Goal: Task Accomplishment & Management: Use online tool/utility

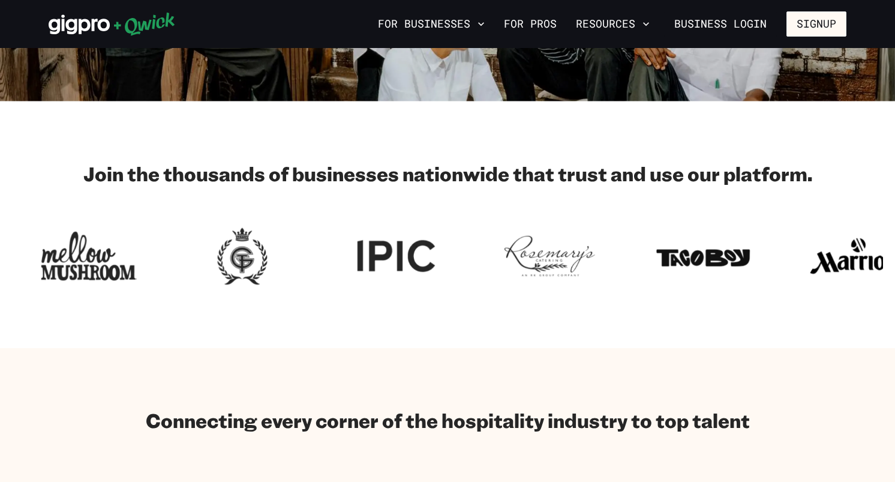
scroll to position [727, 0]
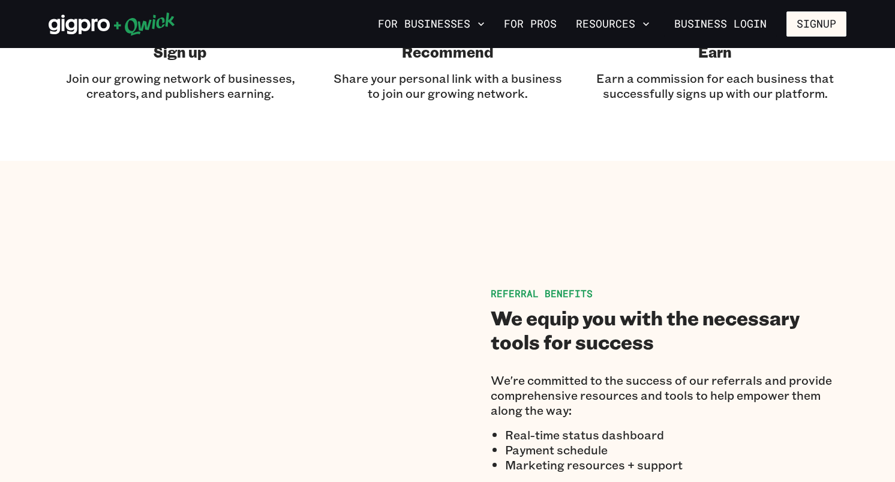
scroll to position [586, 0]
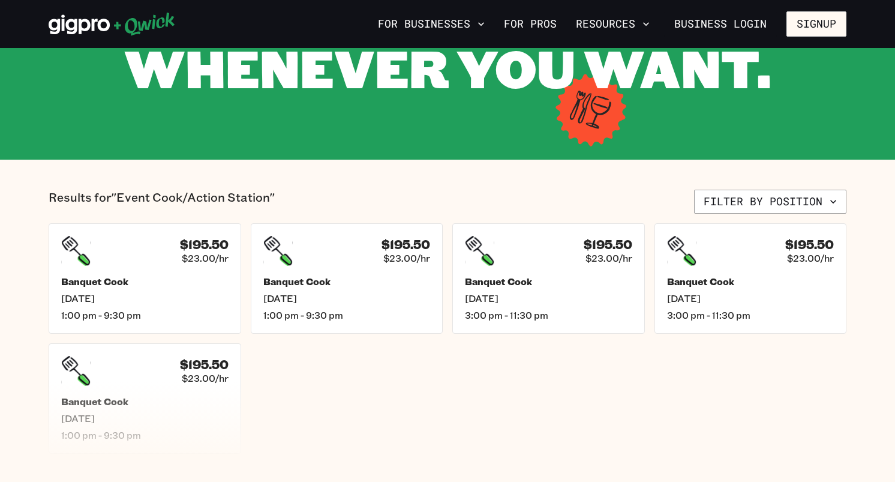
scroll to position [166, 0]
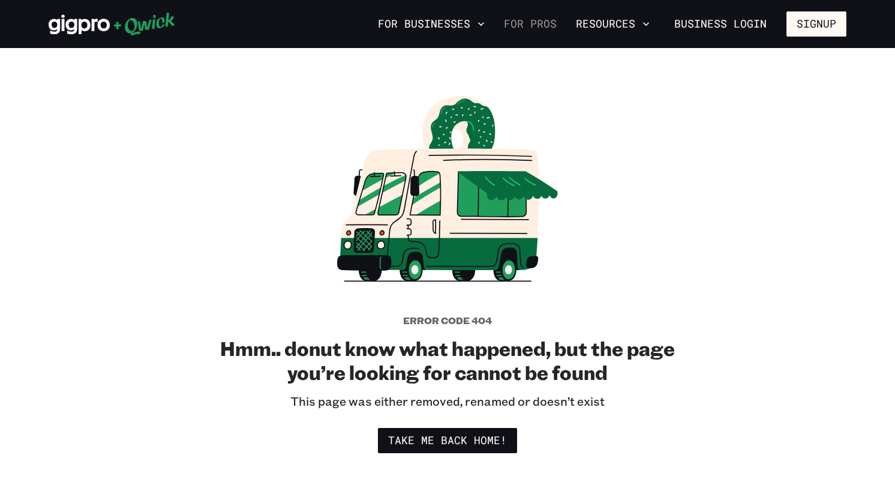
click at [537, 24] on link "For Pros" at bounding box center [530, 24] width 62 height 20
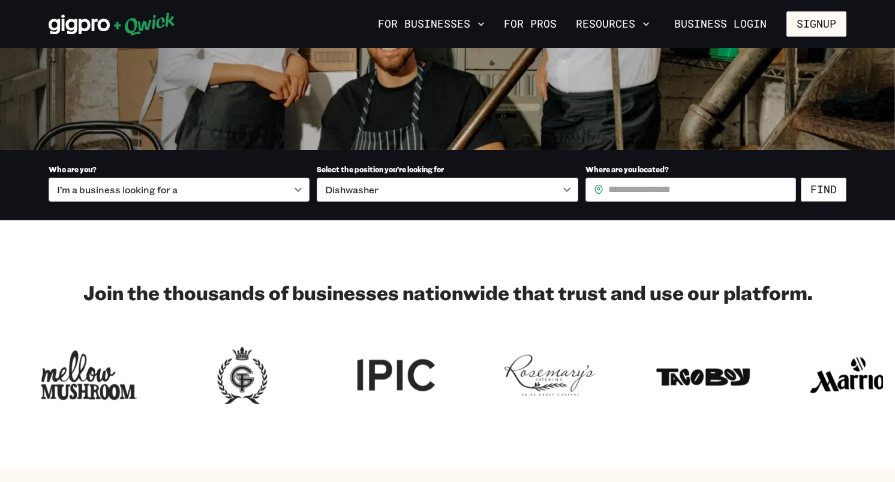
scroll to position [257, 0]
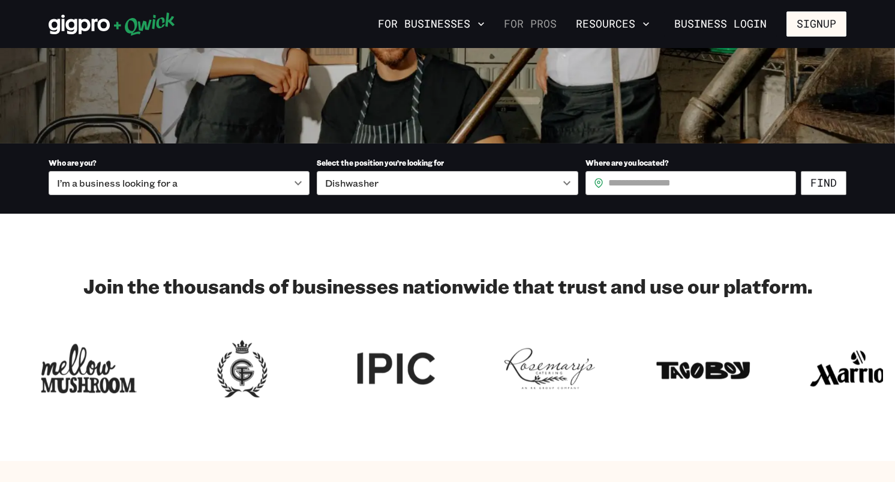
click at [522, 19] on link "For Pros" at bounding box center [530, 24] width 62 height 20
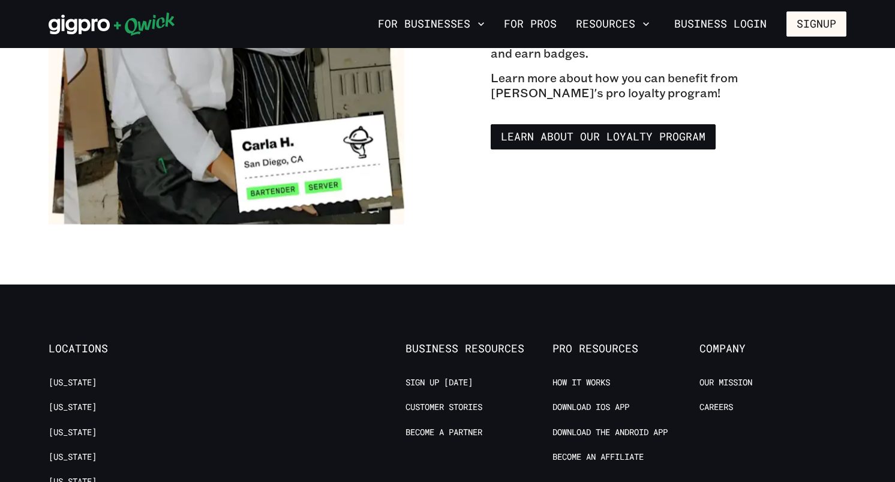
scroll to position [2018, 0]
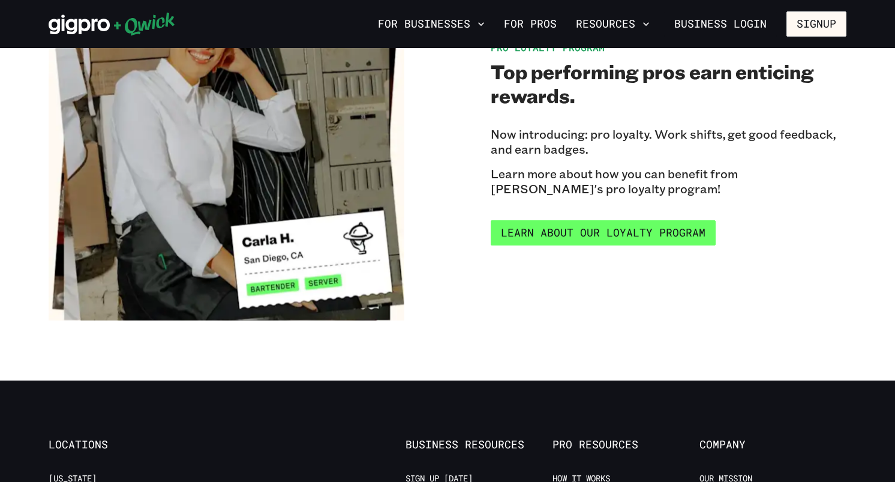
click at [546, 221] on link "Learn about our Loyalty Program" at bounding box center [603, 232] width 225 height 25
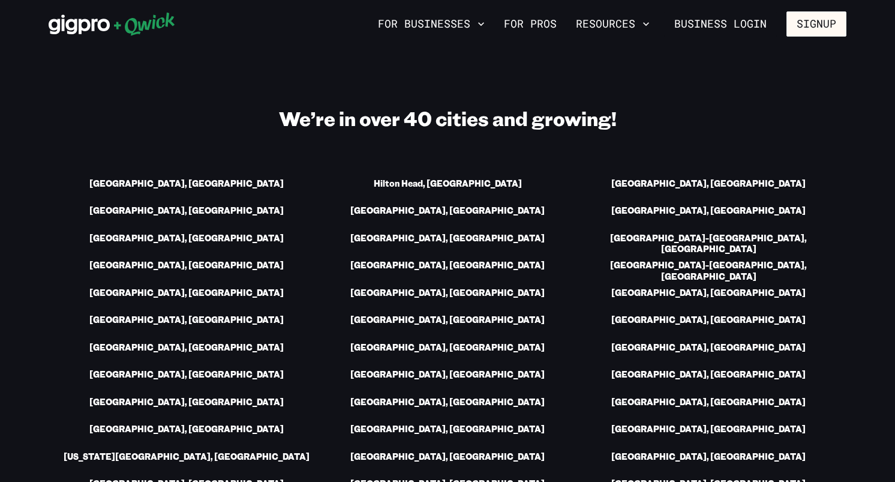
scroll to position [816, 0]
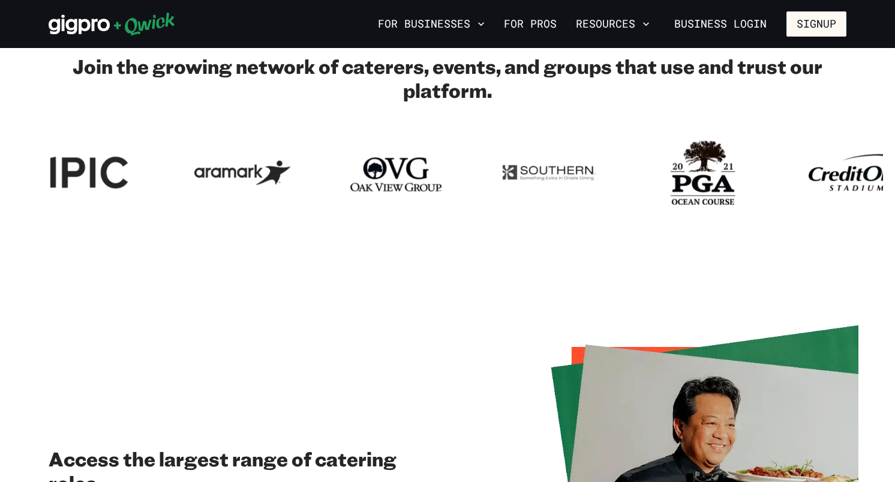
scroll to position [514, 0]
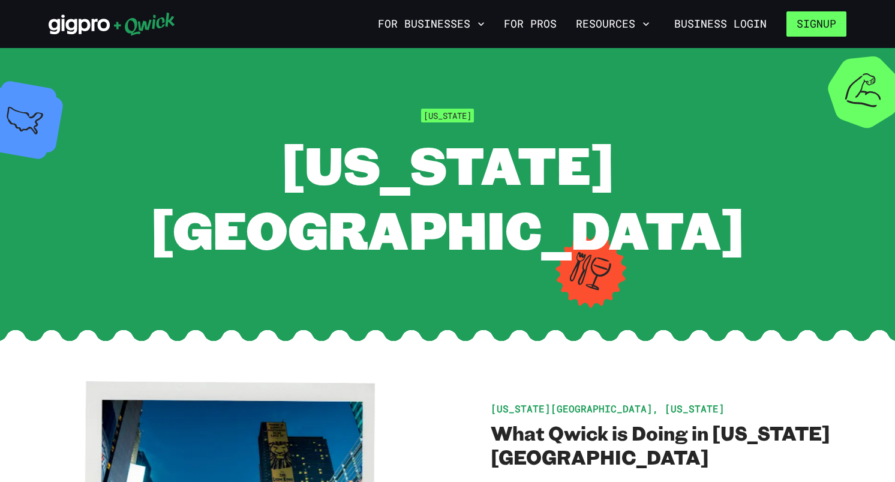
click at [818, 21] on button "Signup" at bounding box center [816, 23] width 60 height 25
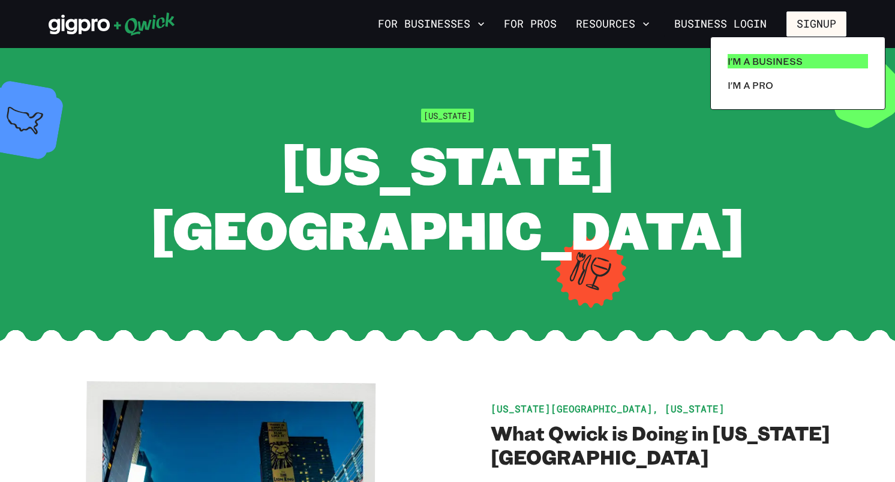
click at [780, 59] on p "I'm a Business" at bounding box center [764, 61] width 75 height 14
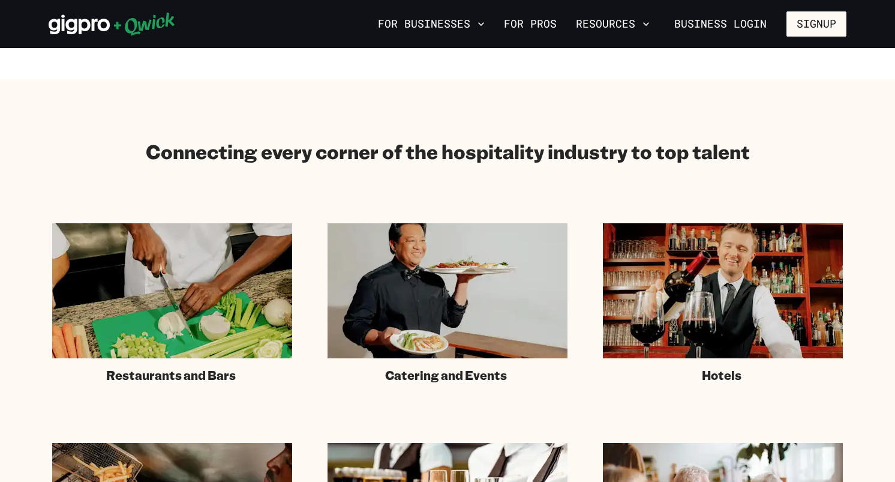
scroll to position [748, 0]
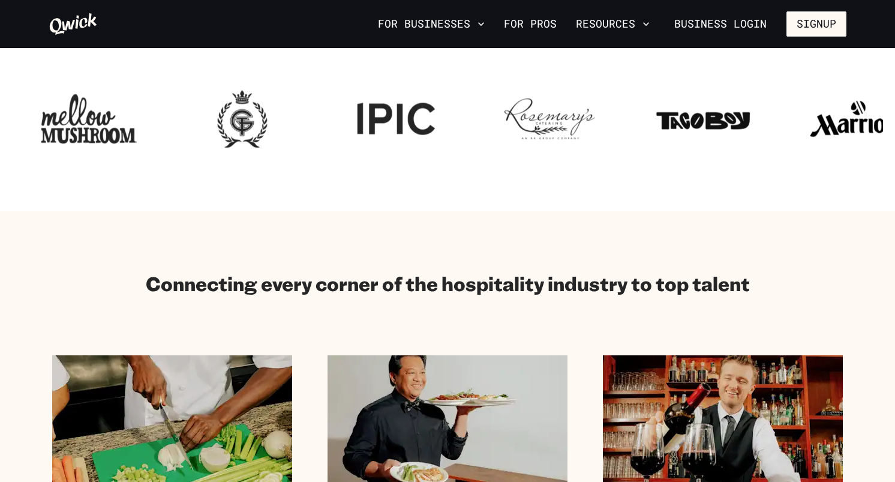
scroll to position [403, 0]
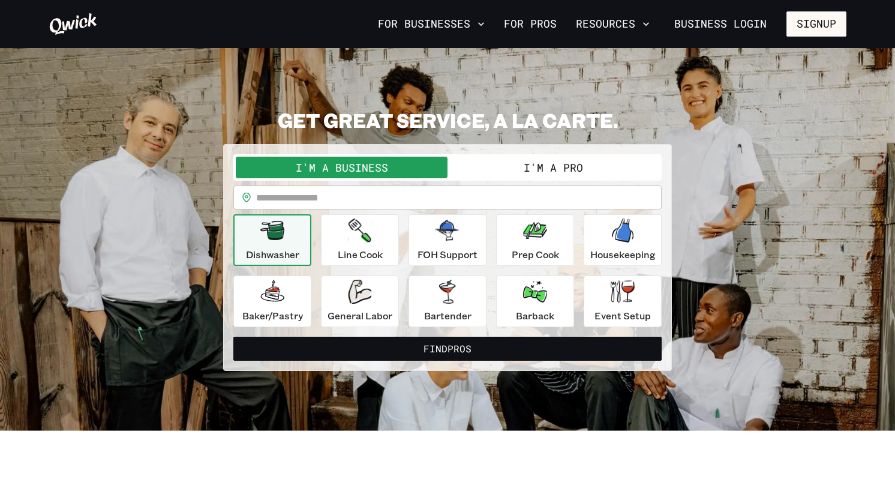
click at [394, 199] on input "text" at bounding box center [458, 197] width 405 height 24
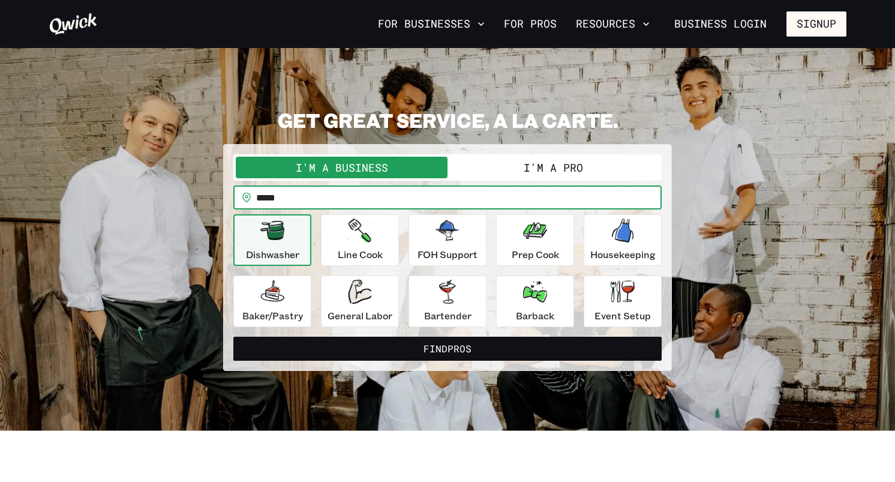
click at [340, 197] on input "*****" at bounding box center [458, 197] width 405 height 24
type input "*****"
click at [345, 298] on div "General Labor" at bounding box center [359, 300] width 65 height 43
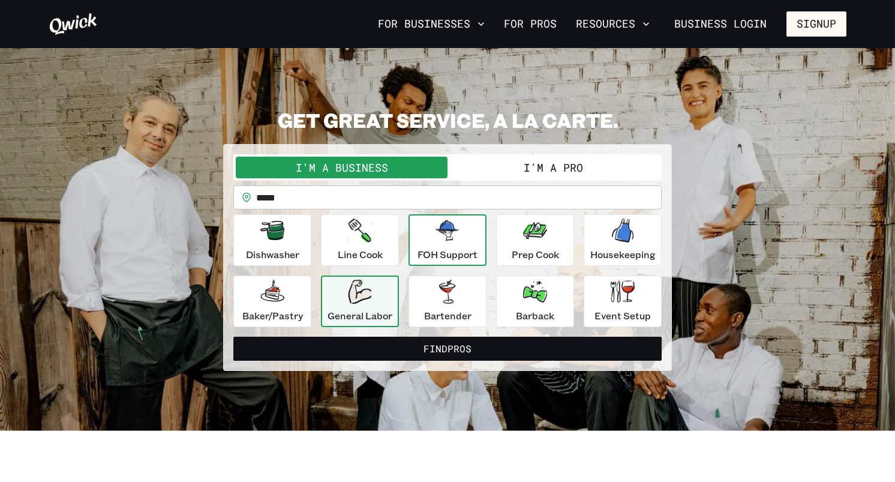
click at [435, 251] on p "FOH Support" at bounding box center [447, 254] width 60 height 14
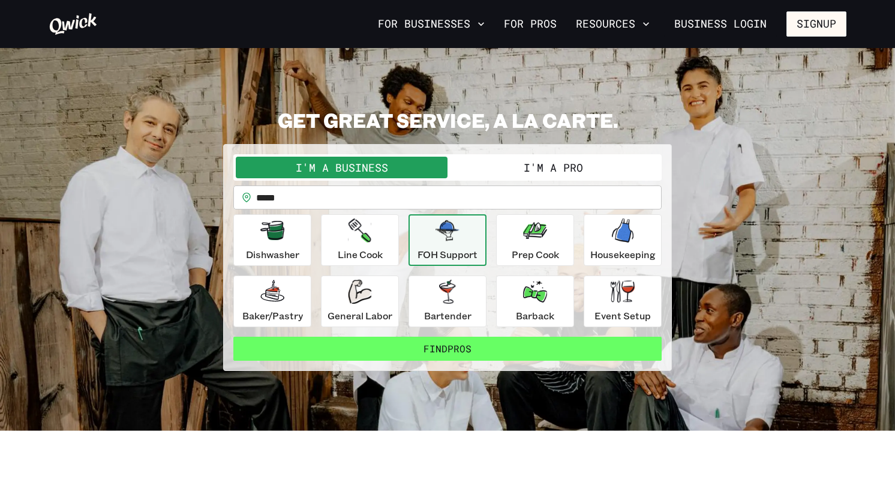
click at [417, 348] on button "Find Pros" at bounding box center [447, 348] width 428 height 24
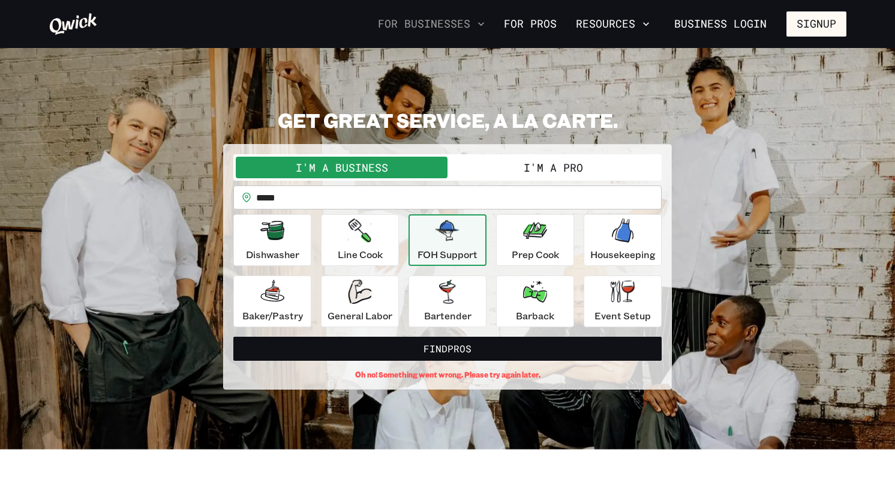
click at [439, 25] on button "For Businesses" at bounding box center [431, 24] width 116 height 20
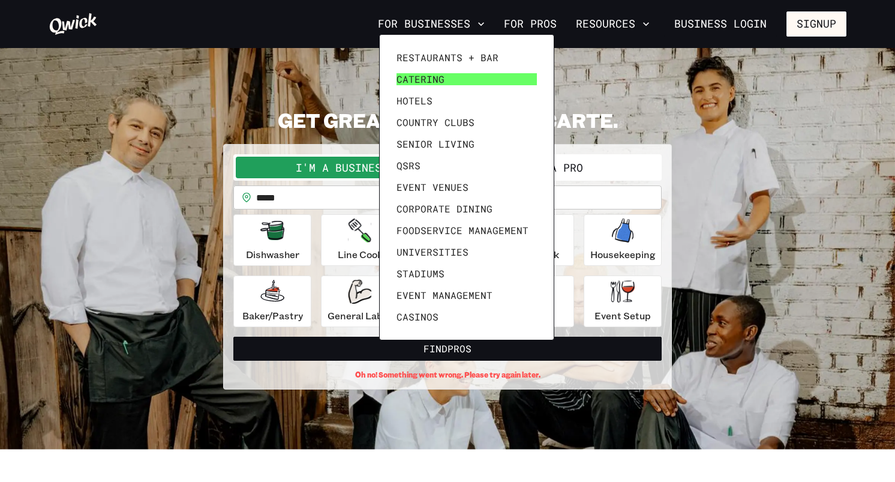
click at [424, 77] on span "Catering" at bounding box center [420, 79] width 48 height 12
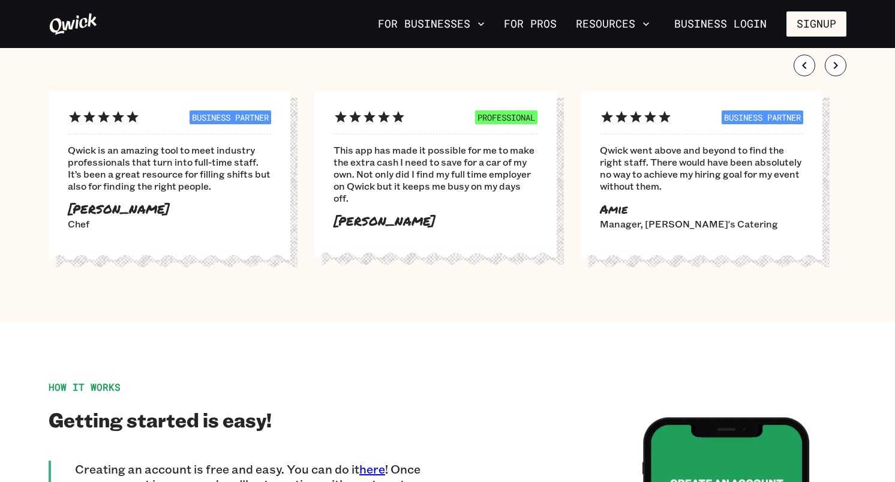
scroll to position [1125, 0]
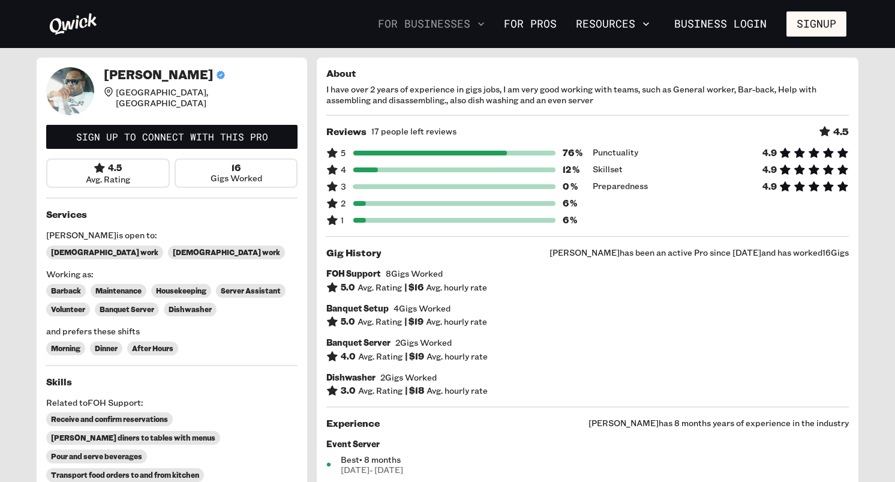
click at [435, 19] on button "For Businesses" at bounding box center [431, 24] width 116 height 20
click at [82, 22] on icon at bounding box center [73, 24] width 49 height 24
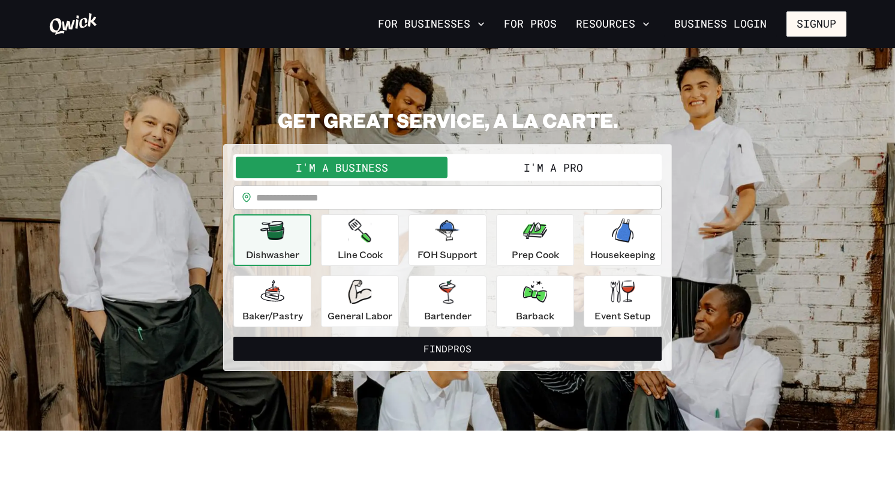
click at [368, 198] on input "text" at bounding box center [458, 197] width 405 height 24
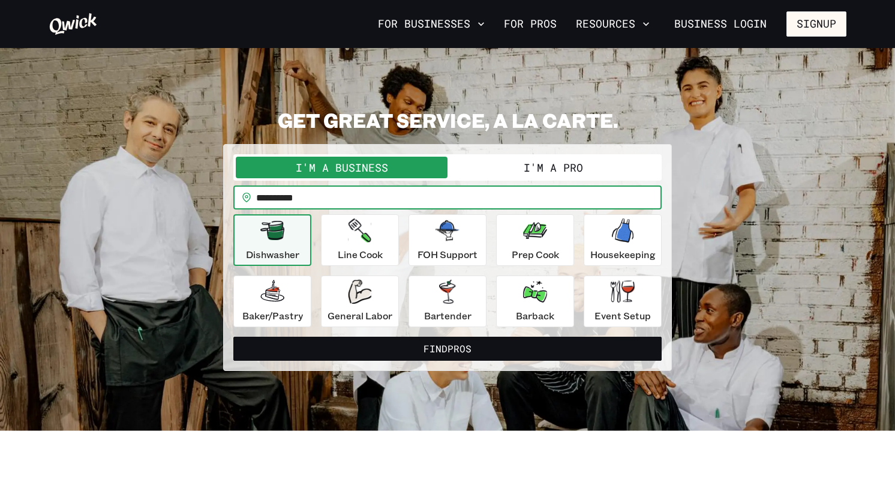
drag, startPoint x: 336, startPoint y: 202, endPoint x: 287, endPoint y: 200, distance: 49.2
click at [285, 200] on input "**********" at bounding box center [458, 197] width 405 height 24
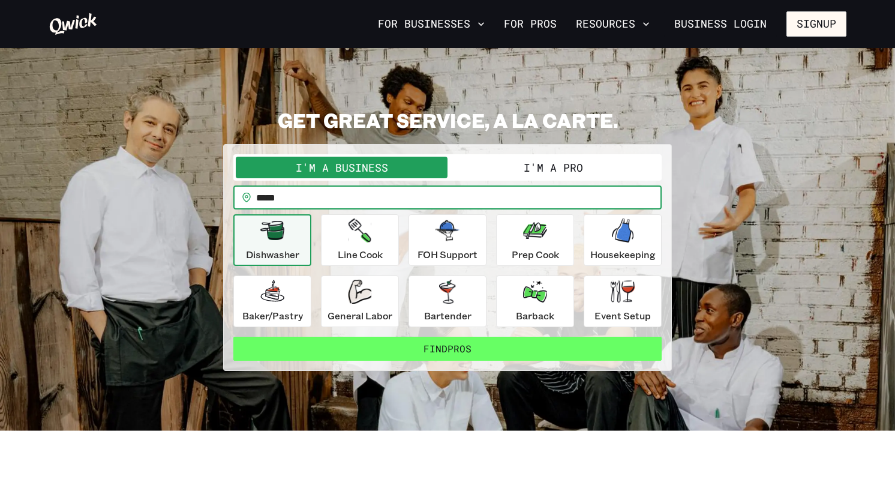
type input "*****"
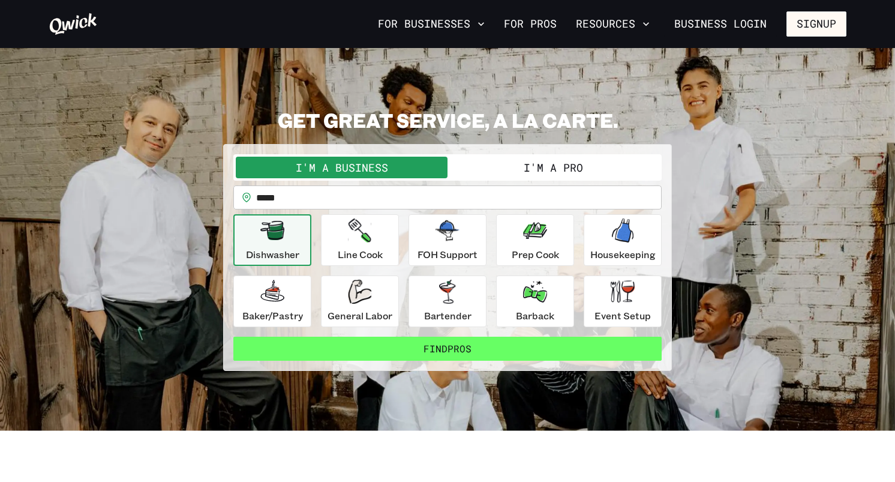
click at [379, 347] on button "Find Pros" at bounding box center [447, 348] width 428 height 24
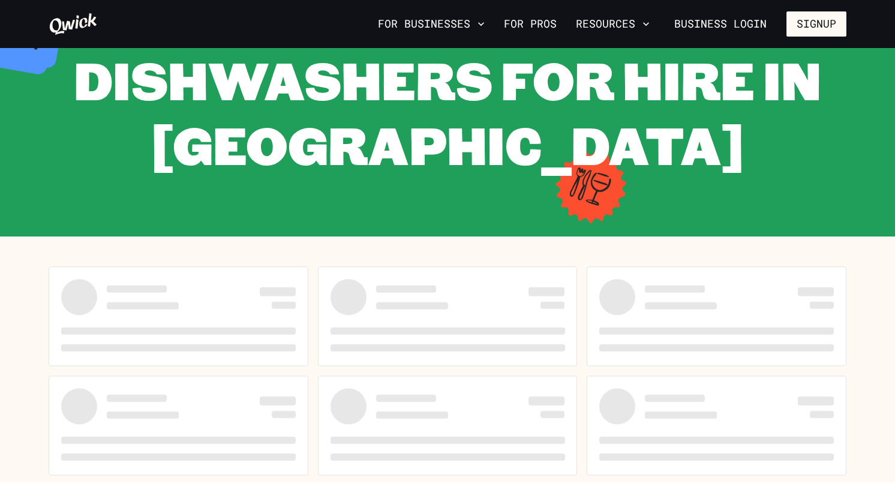
scroll to position [98, 0]
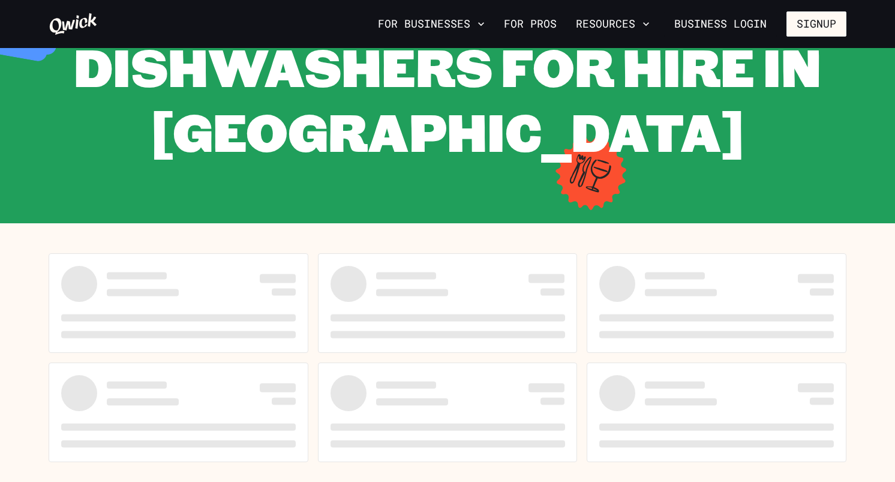
click at [467, 237] on section at bounding box center [447, 357] width 895 height 269
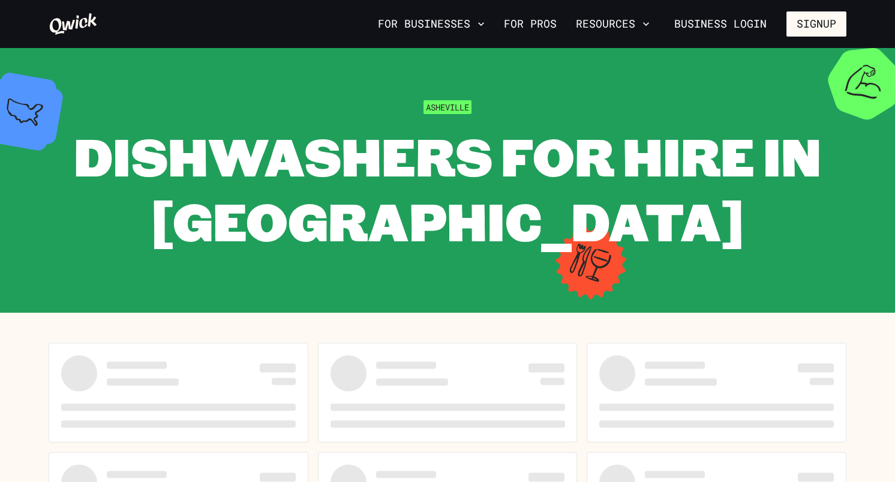
scroll to position [0, 0]
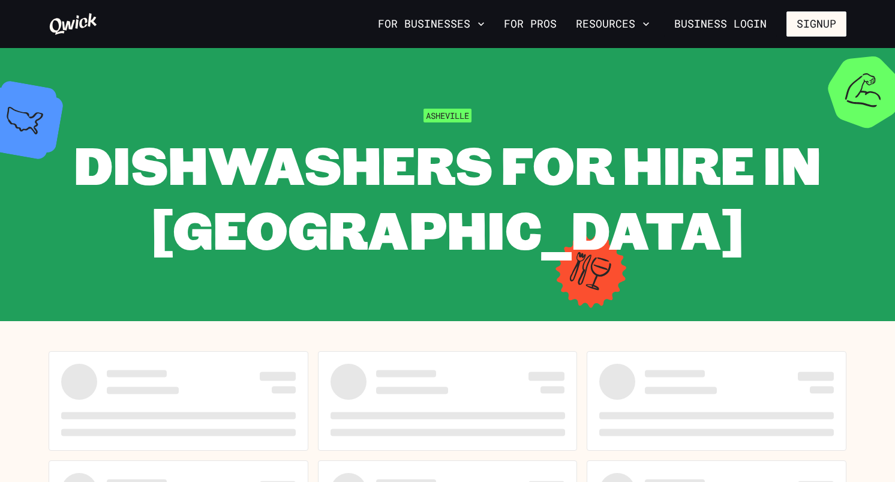
click at [336, 125] on div "Asheville Dishwashers for Hire in [GEOGRAPHIC_DATA]" at bounding box center [448, 184] width 798 height 153
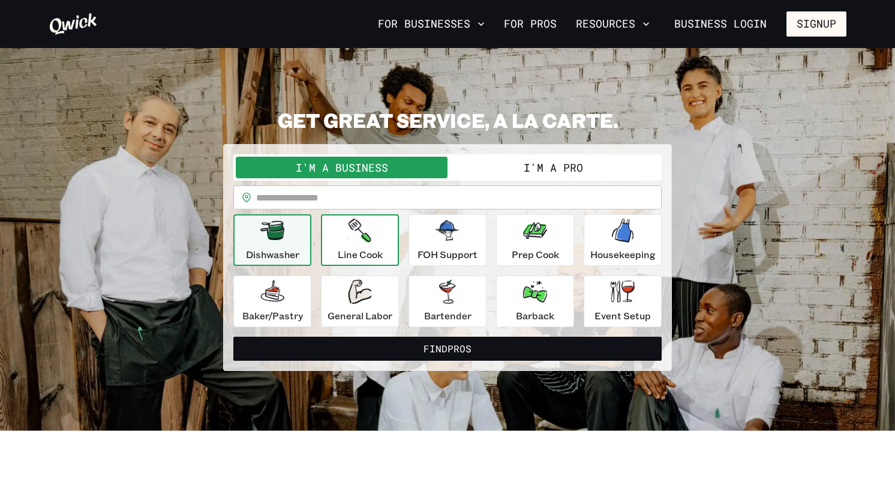
click at [366, 234] on icon "button" at bounding box center [359, 230] width 23 height 24
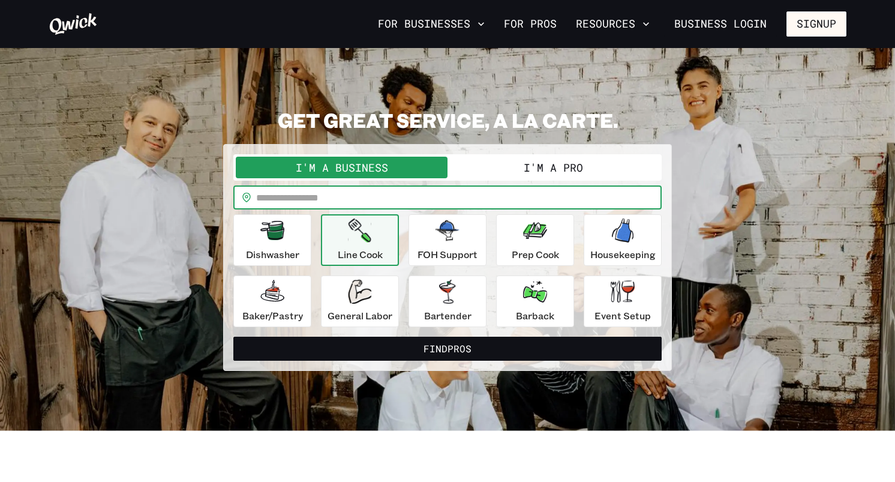
click at [336, 200] on input "text" at bounding box center [458, 197] width 405 height 24
type input "*****"
click at [233, 336] on button "Find Pros" at bounding box center [447, 348] width 428 height 24
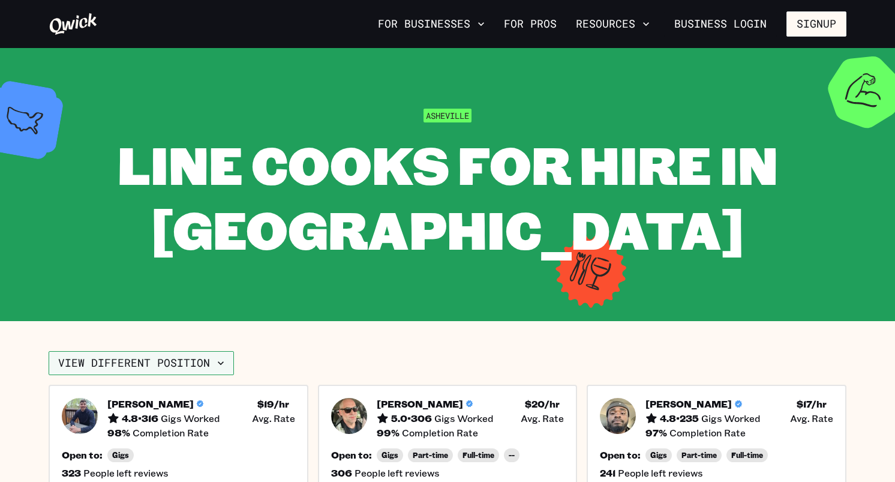
click at [167, 365] on button "View different position" at bounding box center [141, 363] width 185 height 24
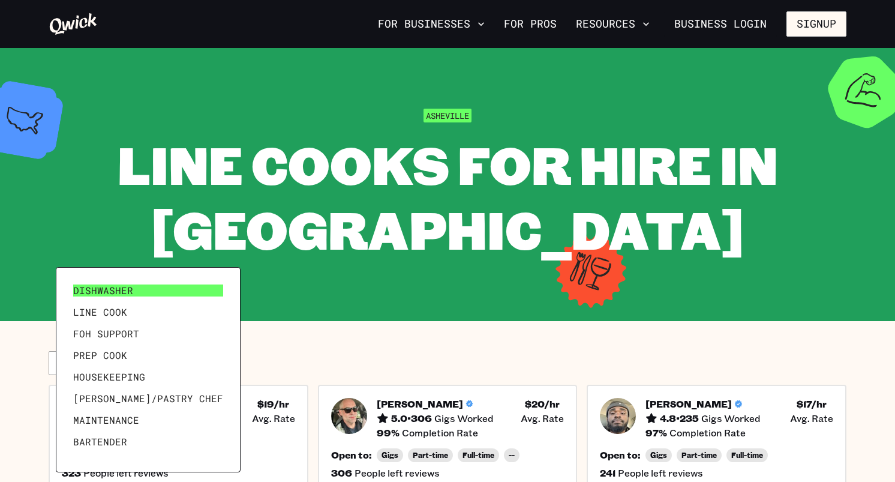
click at [142, 285] on link "Dishwasher" at bounding box center [148, 290] width 160 height 22
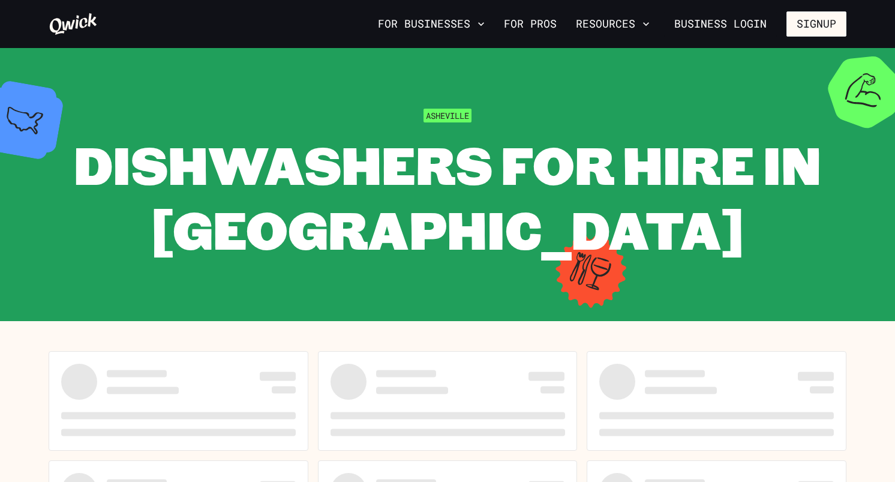
click at [162, 336] on section at bounding box center [447, 455] width 895 height 269
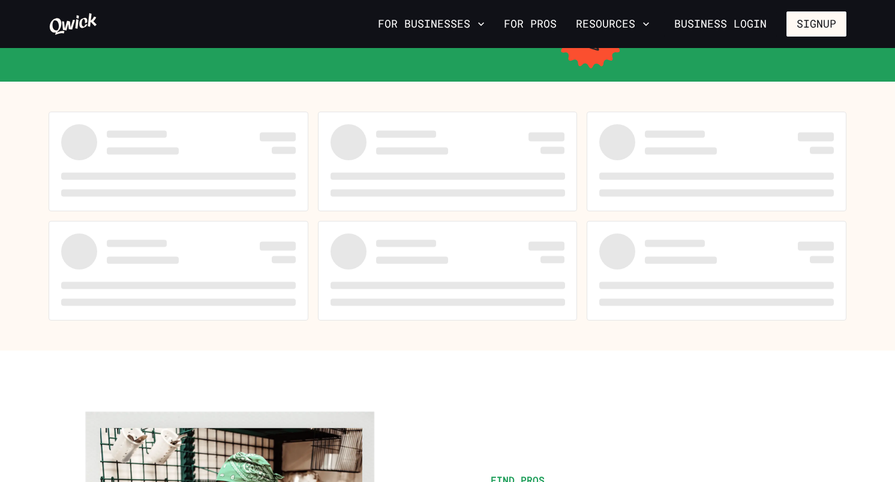
scroll to position [314, 0]
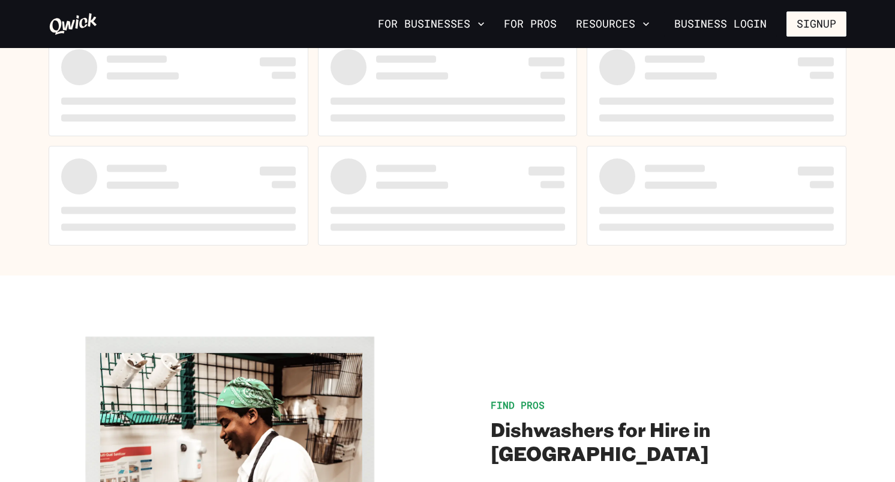
click at [203, 229] on span at bounding box center [178, 226] width 234 height 7
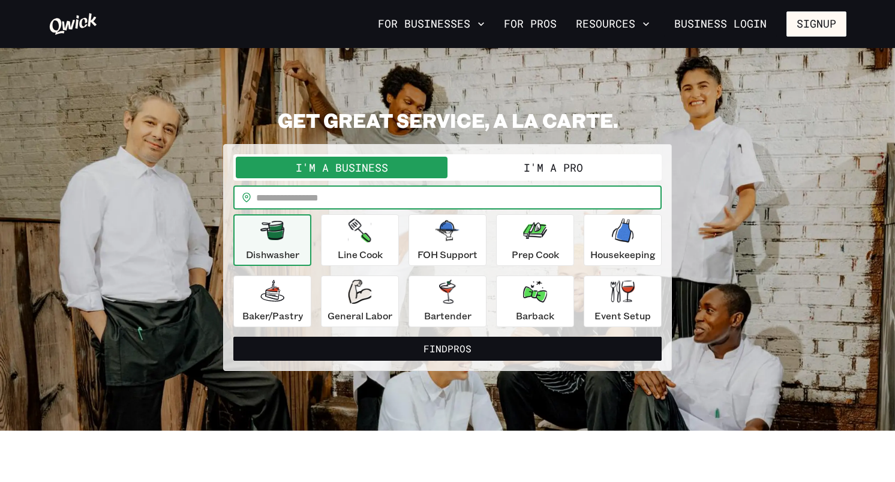
click at [372, 198] on input "text" at bounding box center [458, 197] width 405 height 24
type input "*****"
click at [233, 336] on button "Find Pros" at bounding box center [447, 348] width 428 height 24
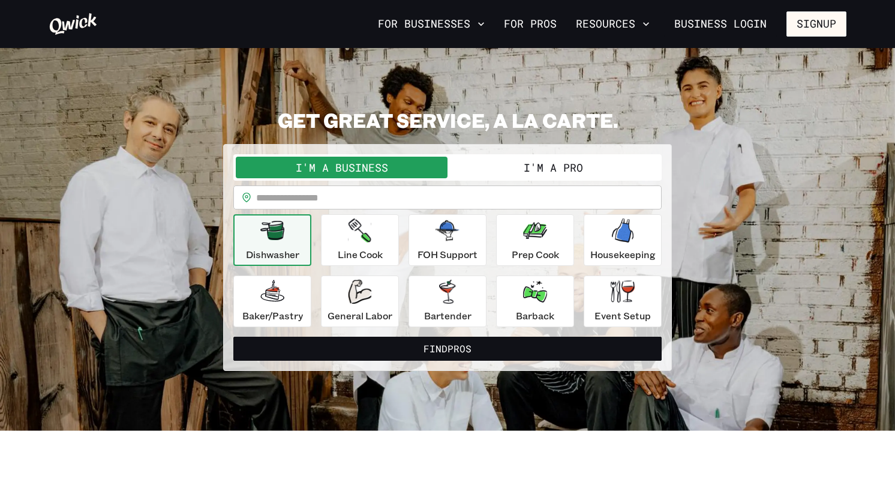
click at [299, 199] on input "text" at bounding box center [458, 197] width 405 height 24
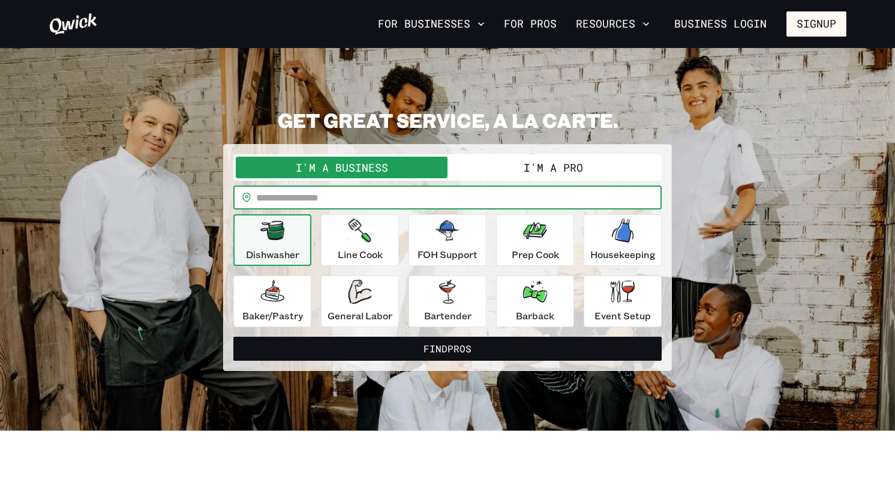
click at [299, 199] on input "text" at bounding box center [458, 197] width 405 height 24
type input "*****"
click at [429, 248] on p "FOH Support" at bounding box center [447, 254] width 60 height 14
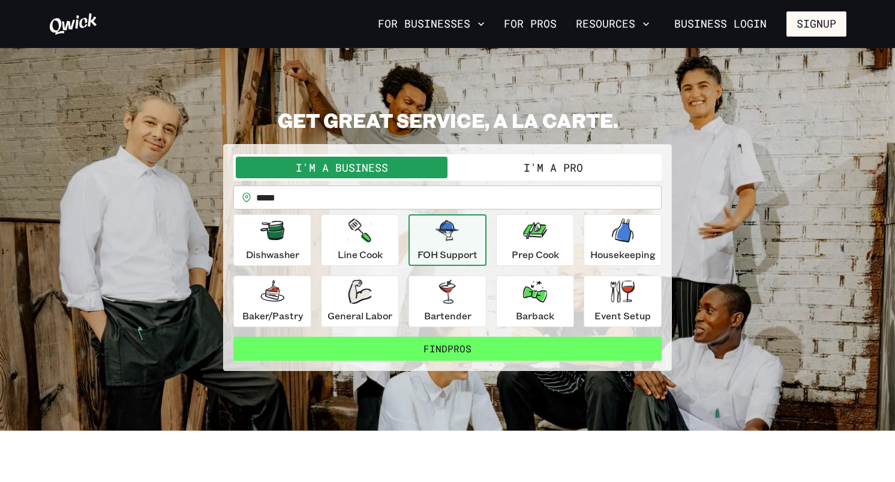
click at [429, 353] on button "Find Pros" at bounding box center [447, 348] width 428 height 24
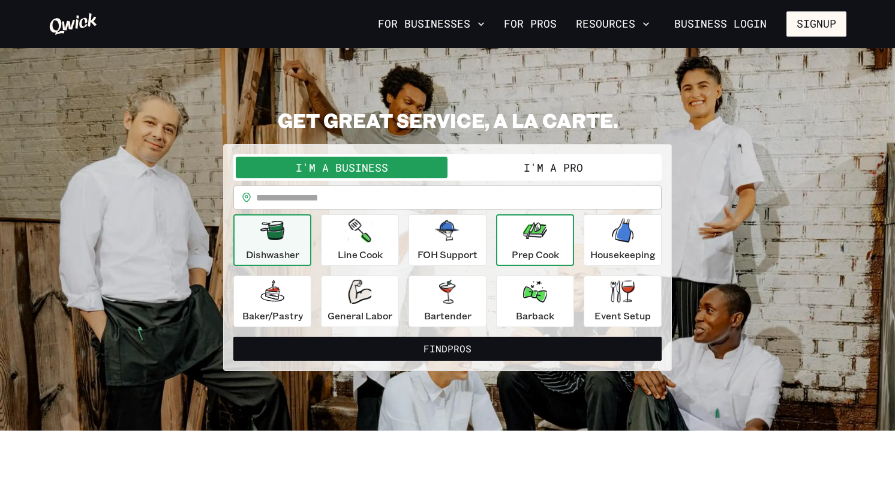
click at [527, 251] on p "Prep Cook" at bounding box center [535, 254] width 47 height 14
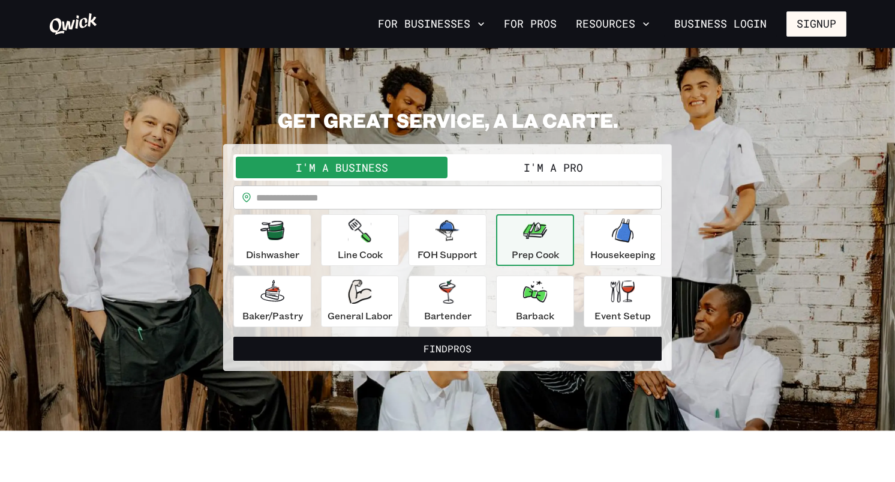
click at [400, 199] on input "text" at bounding box center [458, 197] width 405 height 24
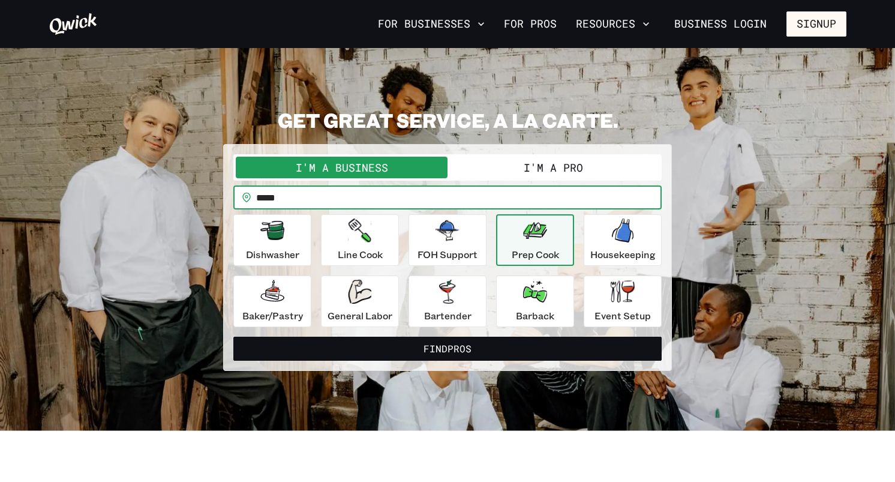
type input "*****"
click at [233, 336] on button "Find Pros" at bounding box center [447, 348] width 428 height 24
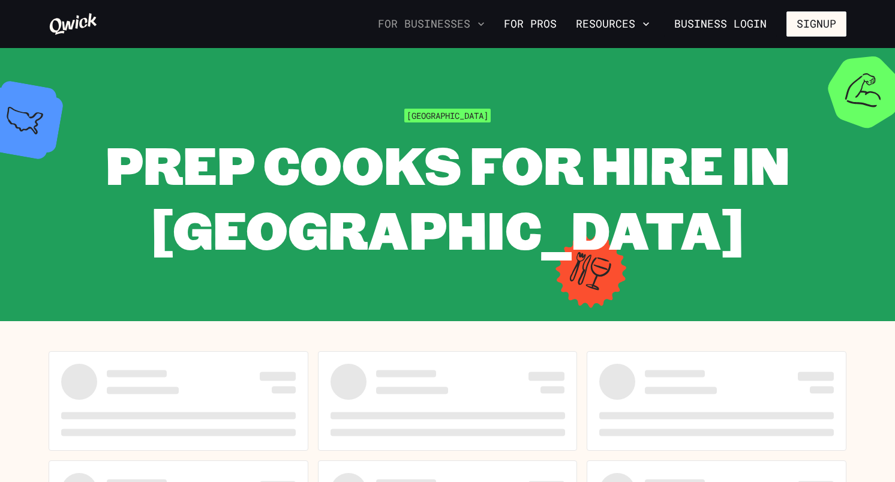
click at [428, 22] on button "For Businesses" at bounding box center [431, 24] width 116 height 20
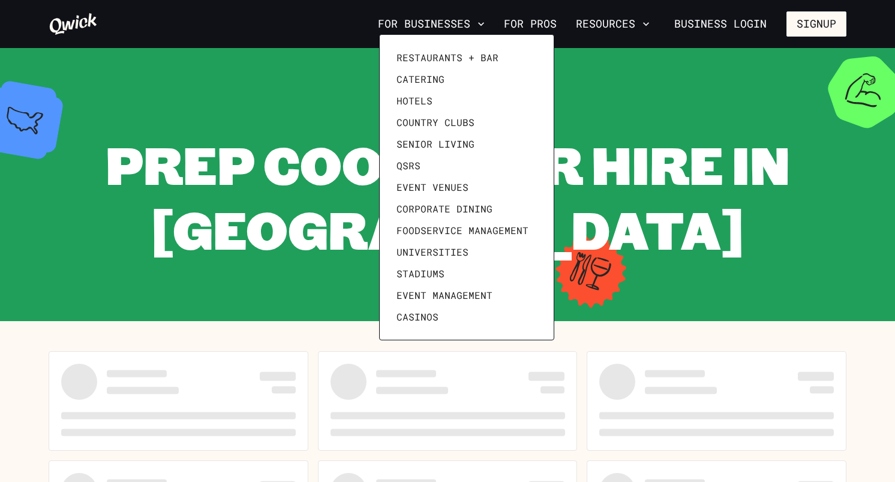
click at [73, 23] on div at bounding box center [447, 241] width 895 height 482
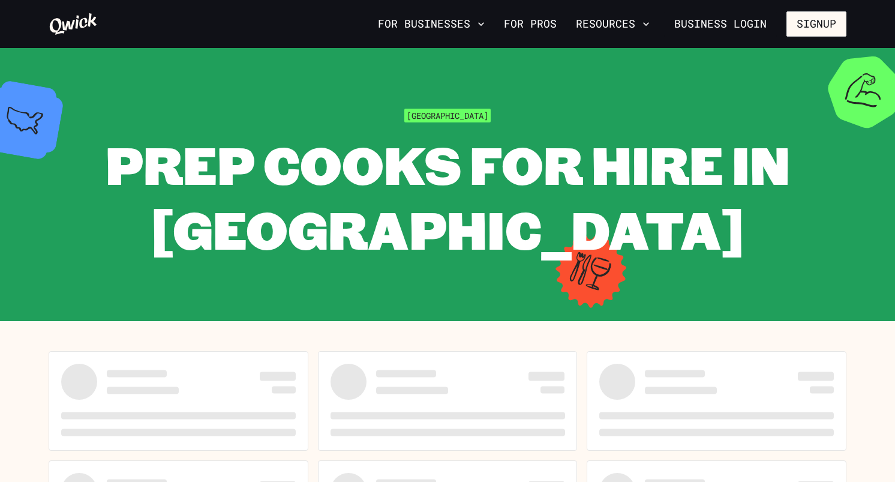
click at [68, 29] on icon at bounding box center [73, 24] width 49 height 24
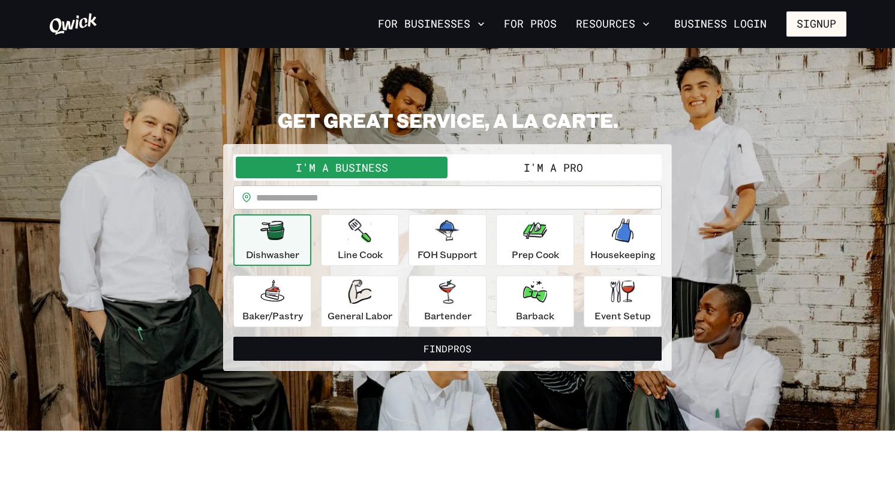
click at [528, 169] on button "I'm a Pro" at bounding box center [553, 168] width 212 height 22
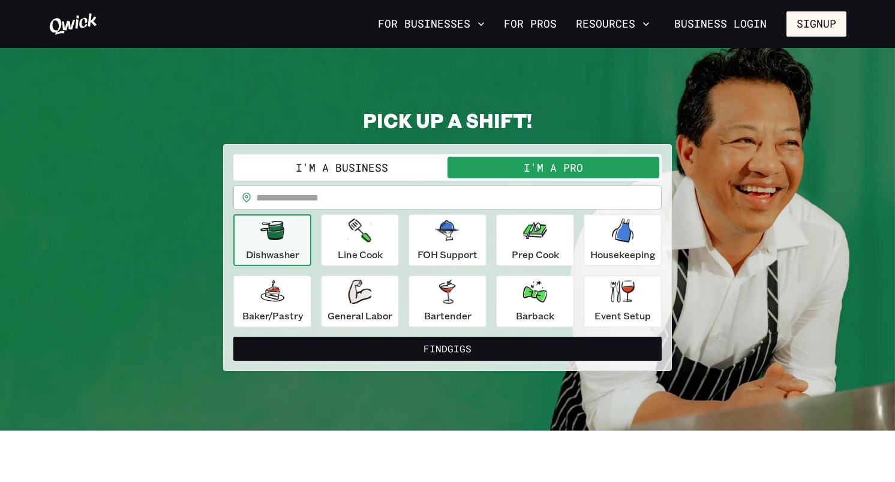
click at [422, 197] on input "text" at bounding box center [458, 197] width 405 height 24
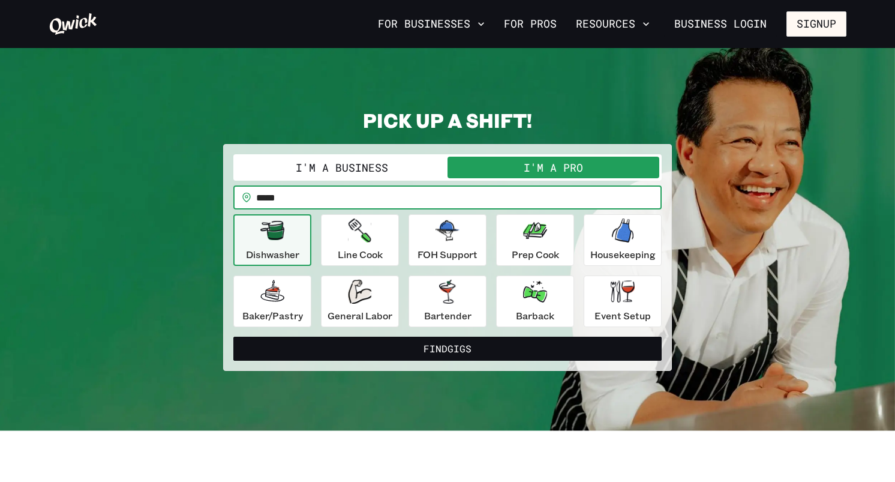
type input "*****"
click at [233, 336] on button "Find Gigs" at bounding box center [447, 348] width 428 height 24
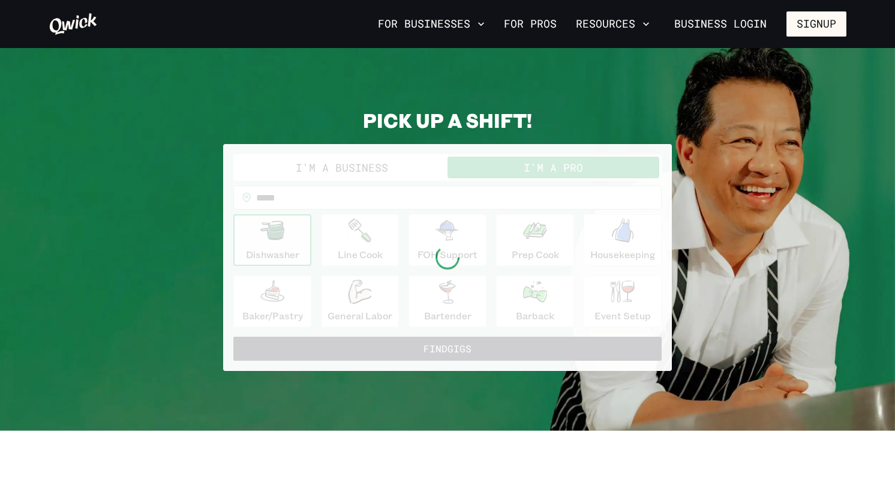
click at [491, 380] on section "**********" at bounding box center [447, 239] width 895 height 383
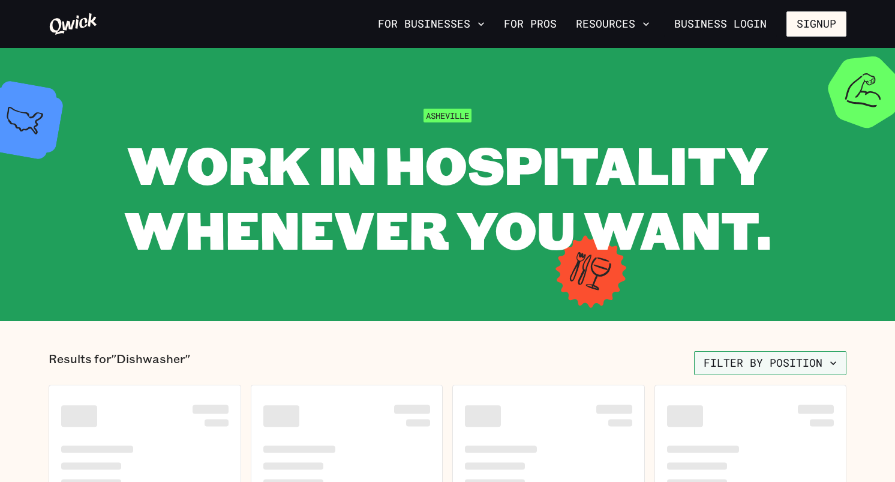
click at [786, 364] on button "Filter by position" at bounding box center [770, 363] width 152 height 24
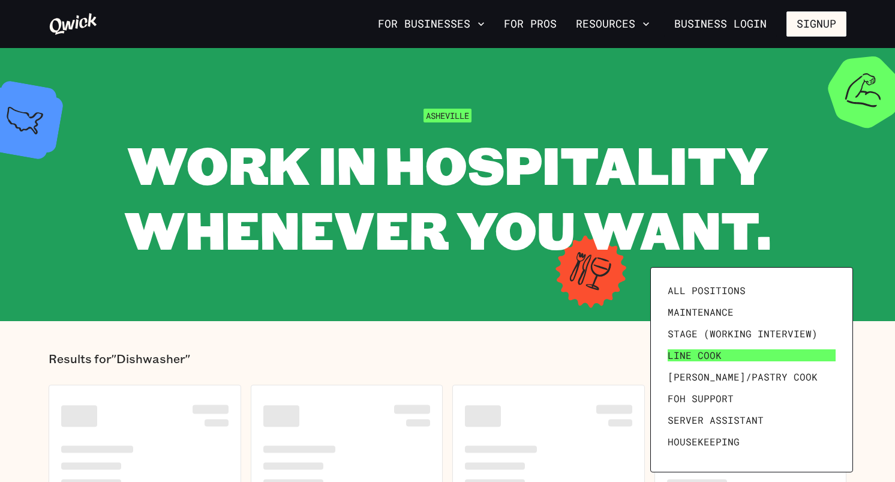
click at [725, 354] on link "Line Cook" at bounding box center [752, 355] width 178 height 22
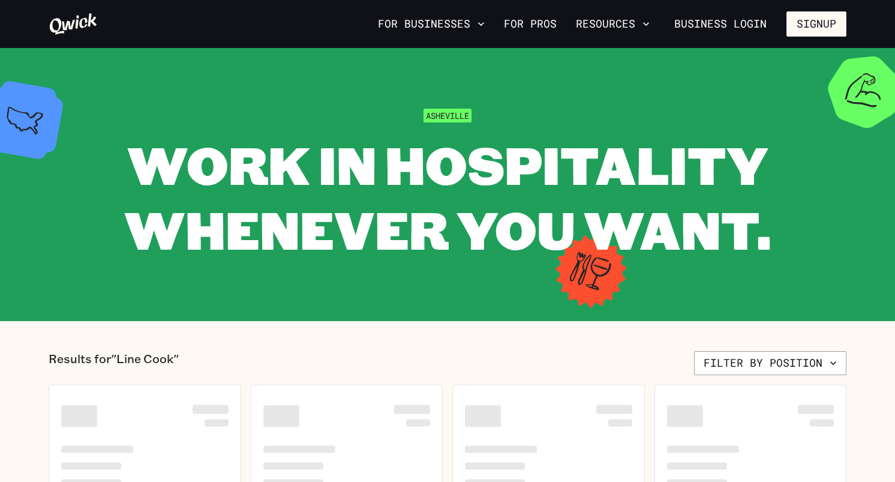
click at [369, 101] on section "Asheville WORK IN HOSPITALITY WHENEVER YOU WANT." at bounding box center [447, 184] width 895 height 273
click at [425, 16] on button "For Businesses" at bounding box center [431, 24] width 116 height 20
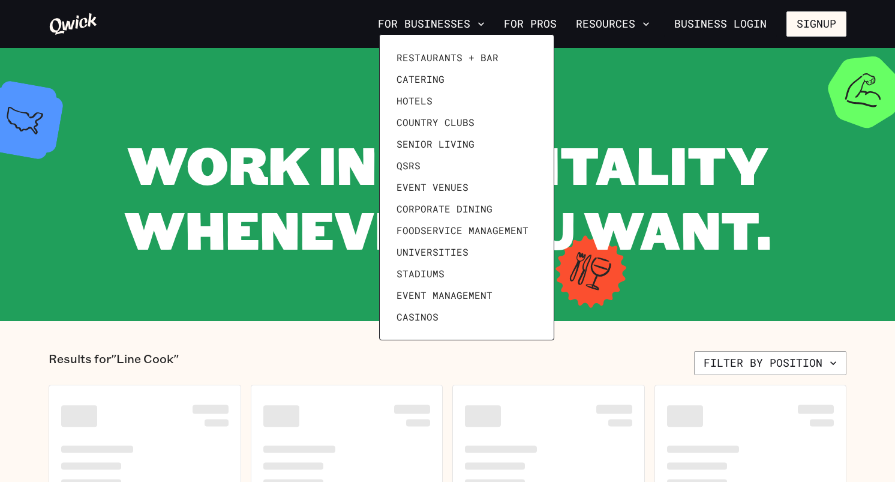
click at [420, 22] on div at bounding box center [447, 241] width 895 height 482
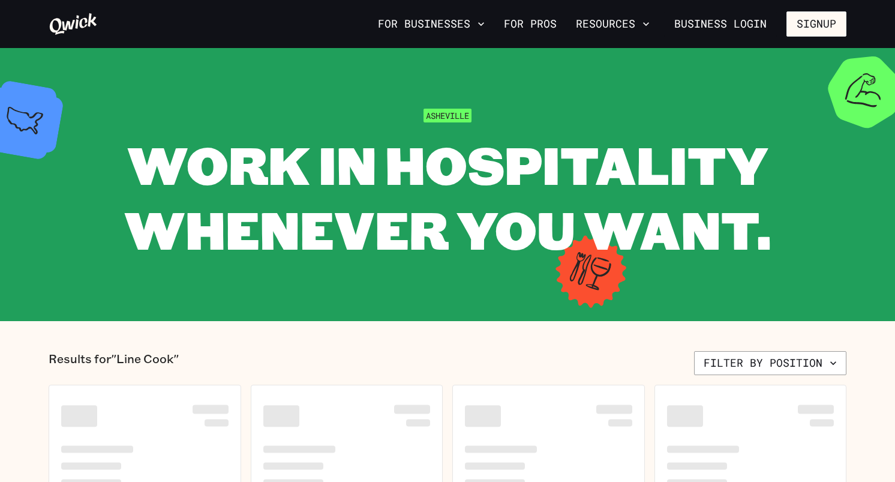
click at [73, 34] on icon at bounding box center [73, 24] width 49 height 24
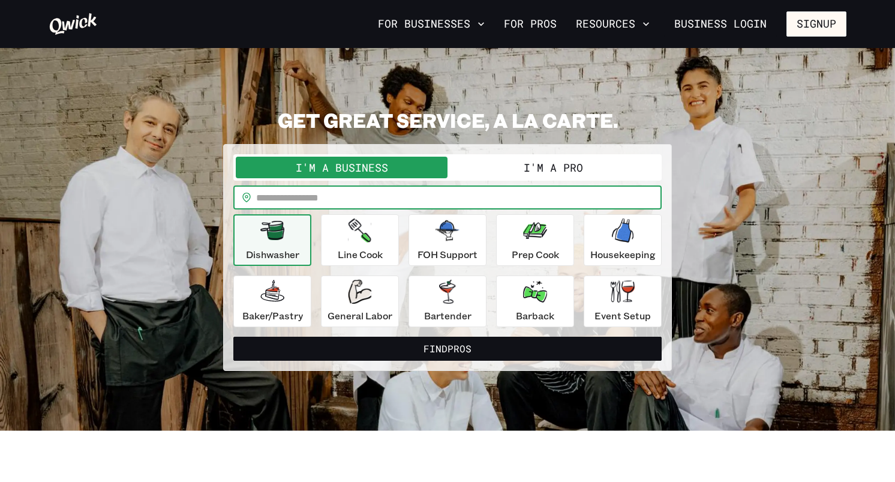
click at [327, 204] on input "text" at bounding box center [458, 197] width 405 height 24
click at [233, 336] on button "Find Pros" at bounding box center [447, 348] width 428 height 24
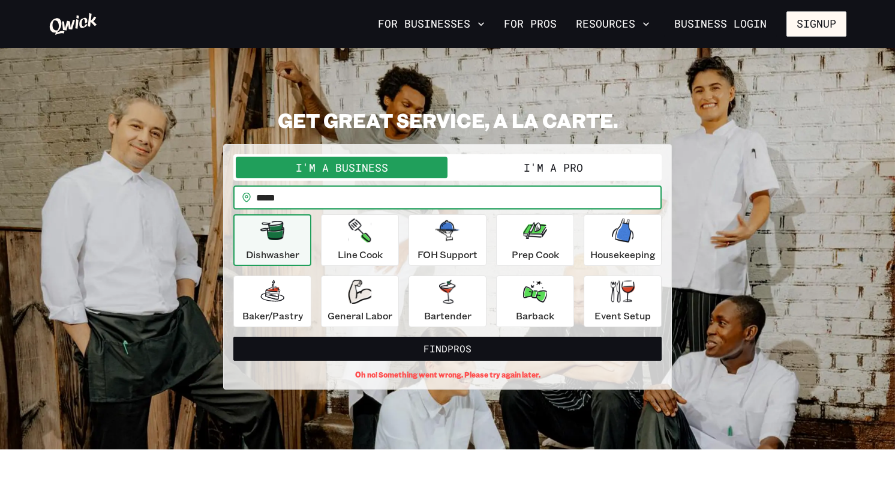
click at [304, 194] on input "*****" at bounding box center [458, 197] width 405 height 24
click at [233, 336] on button "Find Pros" at bounding box center [447, 348] width 428 height 24
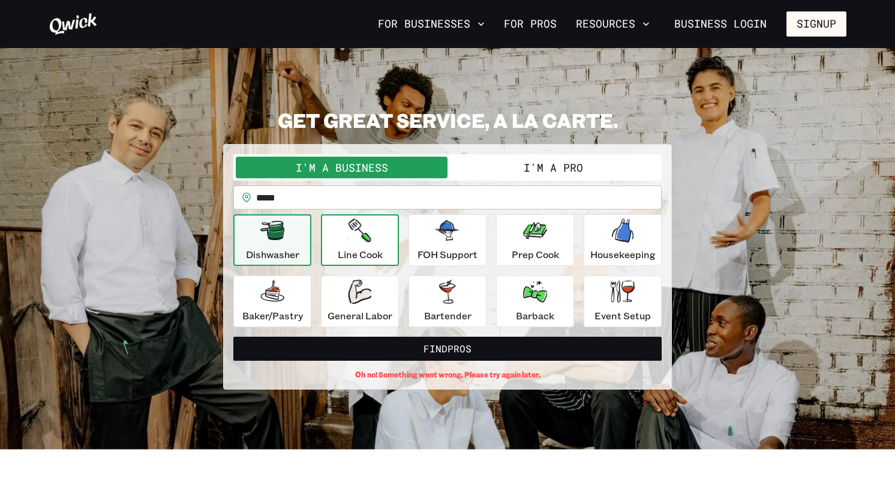
click at [356, 236] on icon "button" at bounding box center [359, 230] width 23 height 24
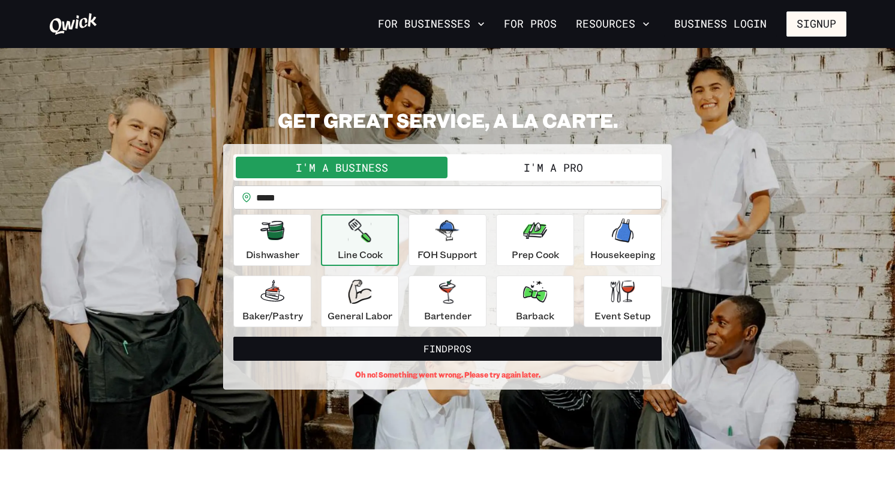
click at [312, 202] on input "*****" at bounding box center [458, 197] width 405 height 24
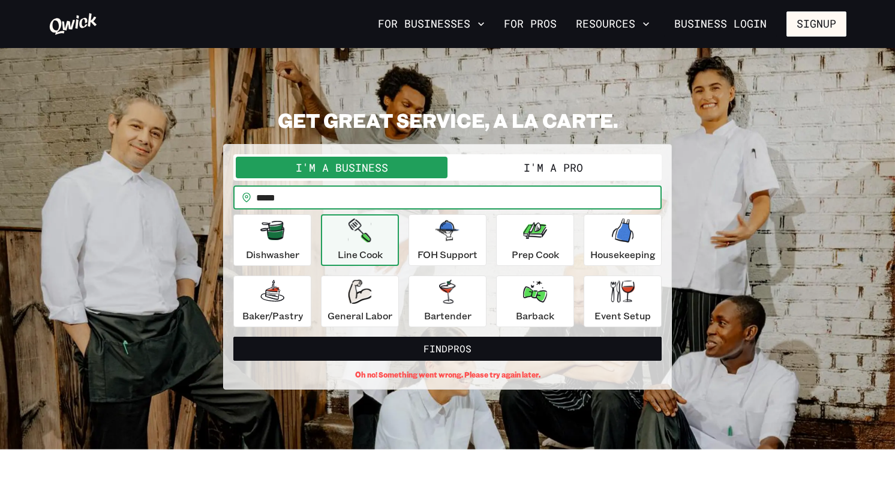
click at [312, 202] on input "*****" at bounding box center [458, 197] width 405 height 24
type input "*****"
click at [233, 336] on button "Find Pros" at bounding box center [447, 348] width 428 height 24
click at [360, 199] on input "*****" at bounding box center [458, 197] width 405 height 24
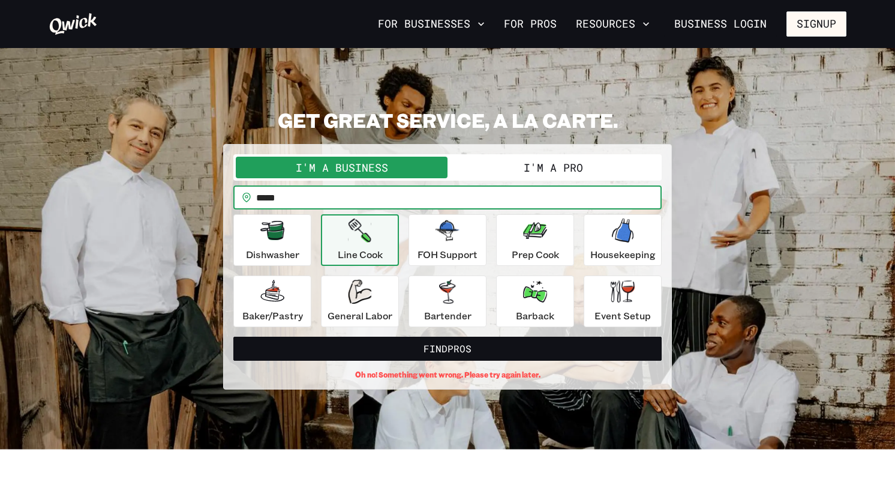
click at [360, 199] on input "*****" at bounding box center [458, 197] width 405 height 24
click at [233, 336] on button "Find Pros" at bounding box center [447, 348] width 428 height 24
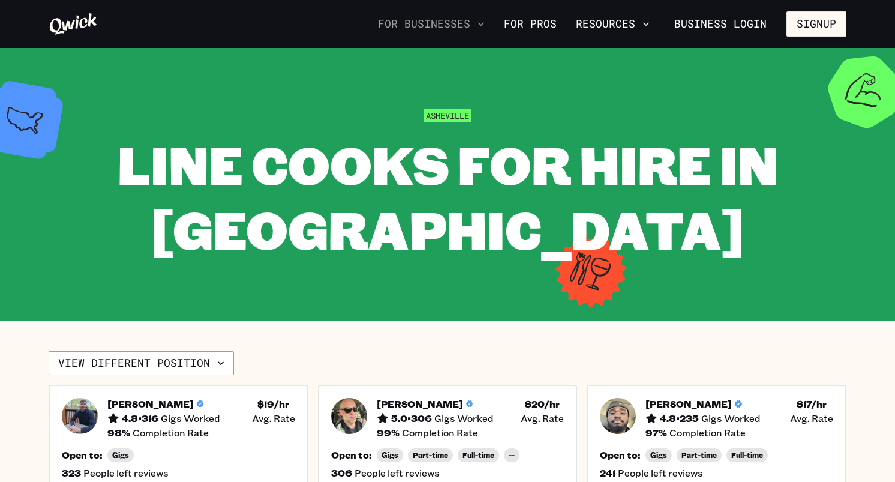
click at [414, 26] on button "For Businesses" at bounding box center [431, 24] width 116 height 20
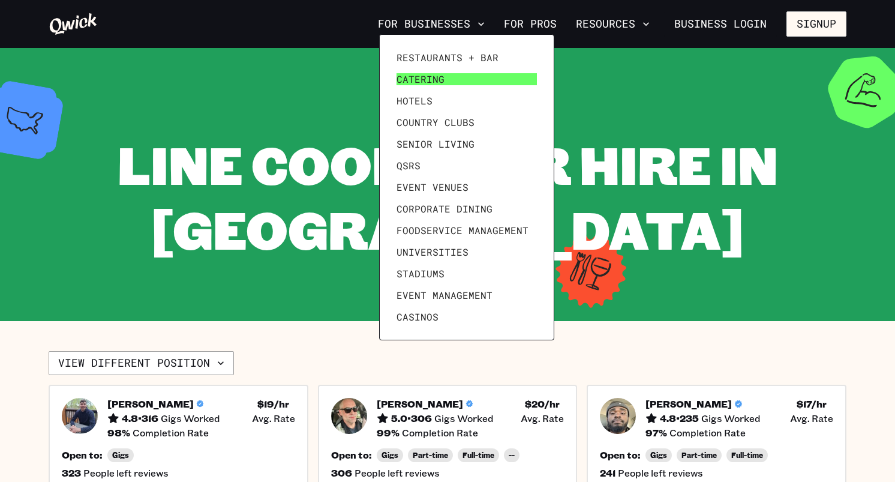
click at [408, 74] on span "Catering" at bounding box center [420, 79] width 48 height 12
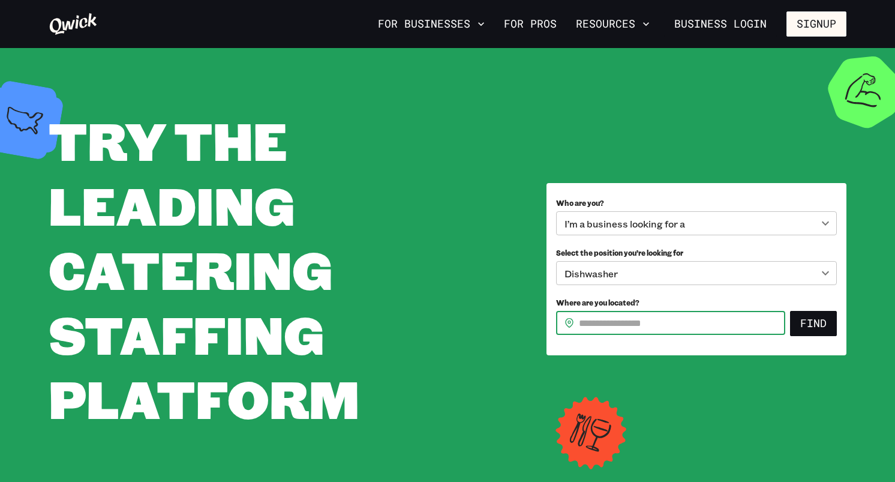
click at [627, 320] on input "Where are you located?" at bounding box center [682, 323] width 206 height 24
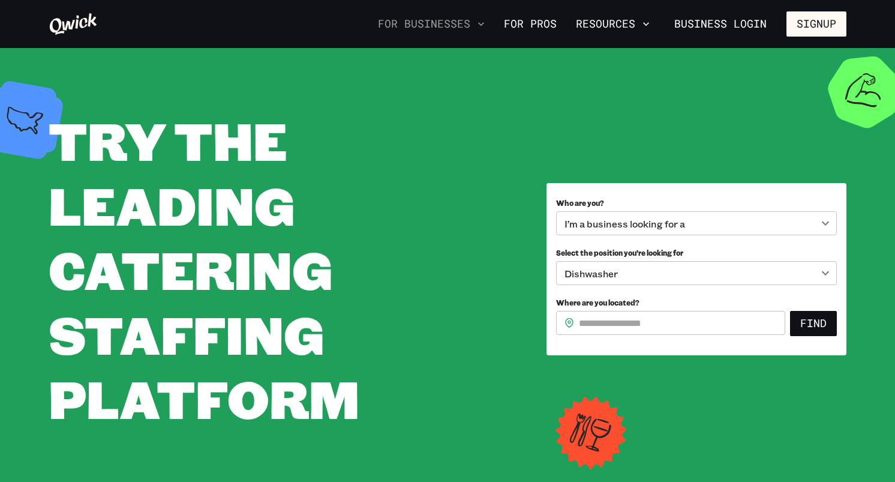
click at [408, 17] on button "For Businesses" at bounding box center [431, 24] width 116 height 20
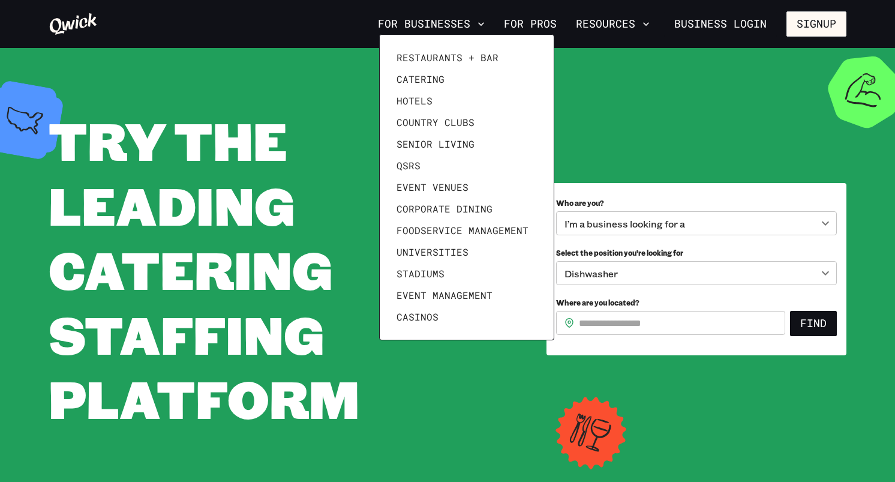
click at [28, 19] on div at bounding box center [447, 241] width 895 height 482
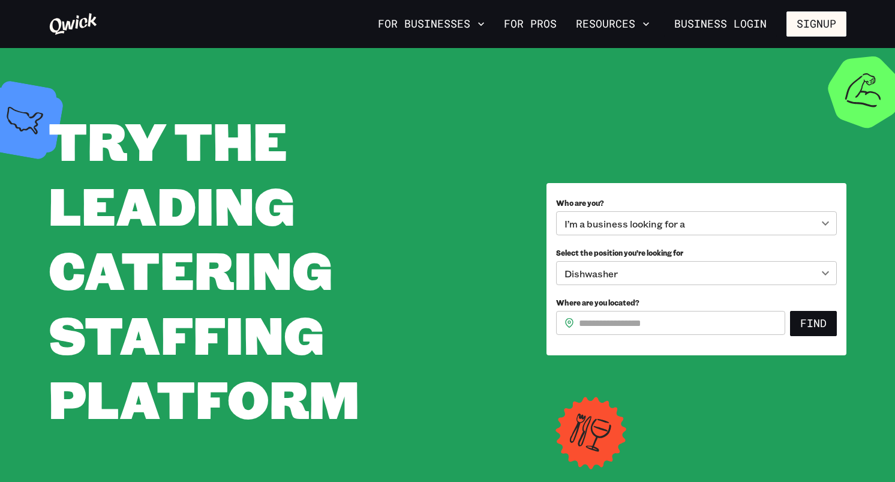
click at [70, 25] on icon at bounding box center [73, 24] width 49 height 24
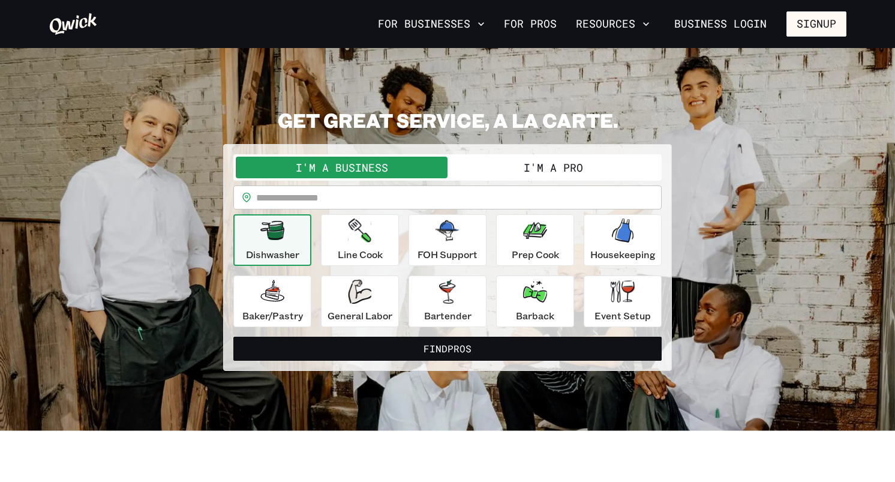
click at [312, 201] on input "text" at bounding box center [458, 197] width 405 height 24
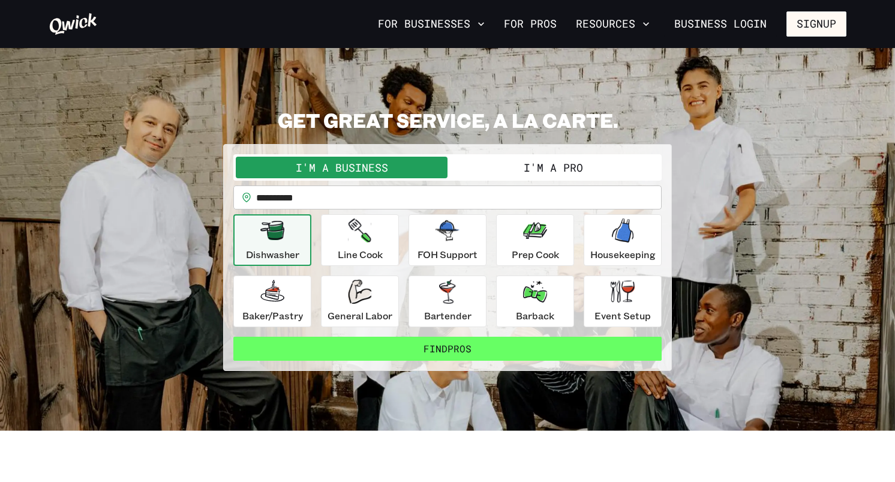
click at [338, 348] on button "Find Pros" at bounding box center [447, 348] width 428 height 24
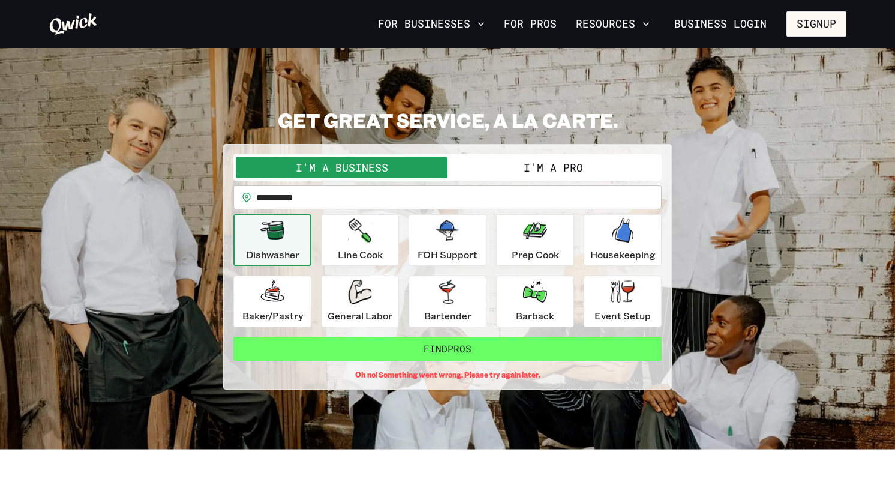
click at [338, 348] on button "Find Pros" at bounding box center [447, 348] width 428 height 24
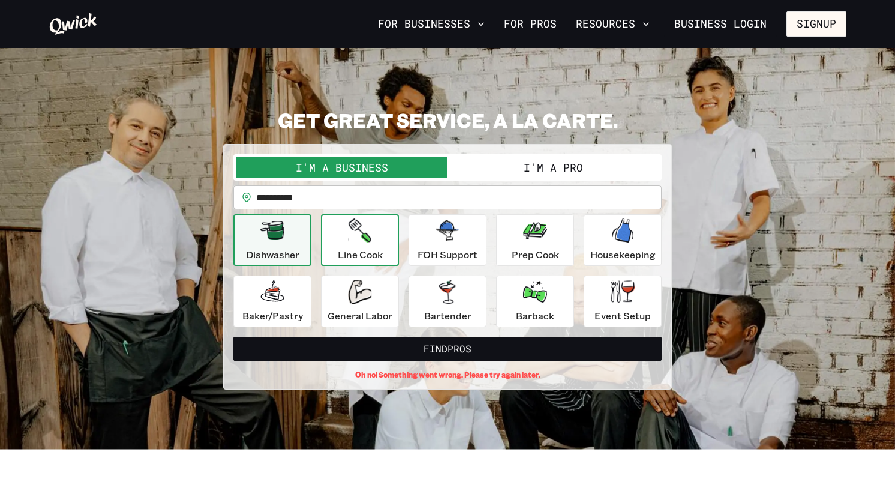
click at [366, 254] on p "Line Cook" at bounding box center [360, 254] width 45 height 14
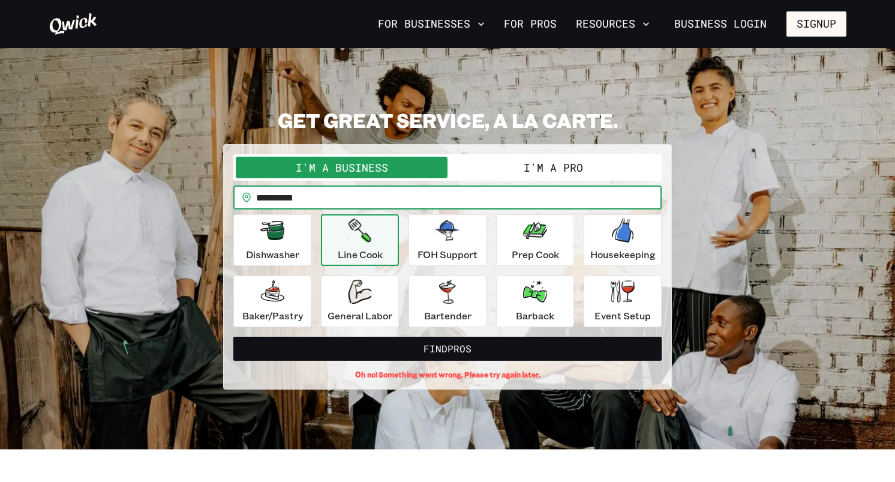
click at [347, 194] on input "**********" at bounding box center [458, 197] width 405 height 24
click at [333, 199] on input "**********" at bounding box center [458, 197] width 405 height 24
drag, startPoint x: 333, startPoint y: 199, endPoint x: 286, endPoint y: 199, distance: 46.8
click at [286, 199] on input "**********" at bounding box center [458, 197] width 405 height 24
type input "*****"
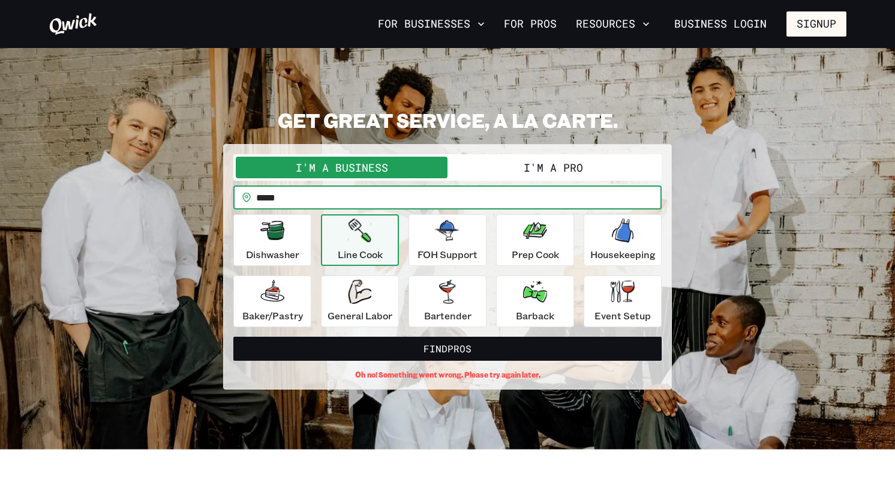
click at [233, 336] on button "Find Pros" at bounding box center [447, 348] width 428 height 24
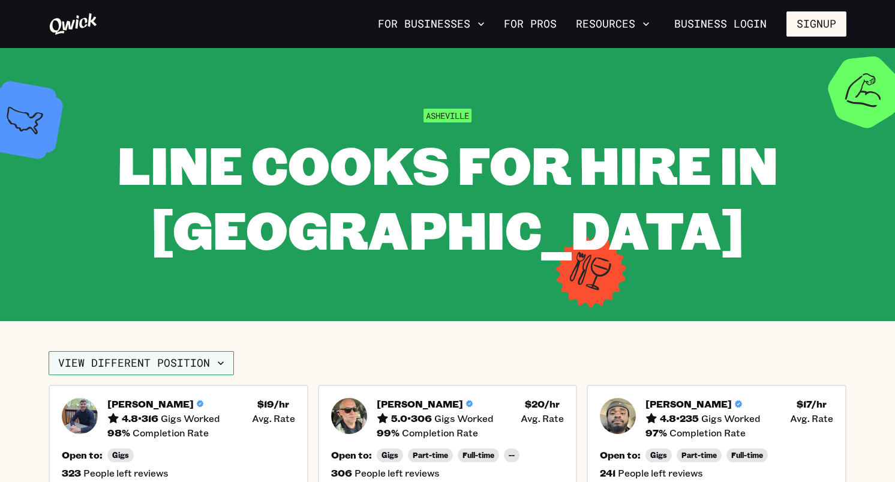
click at [176, 360] on button "View different position" at bounding box center [141, 363] width 185 height 24
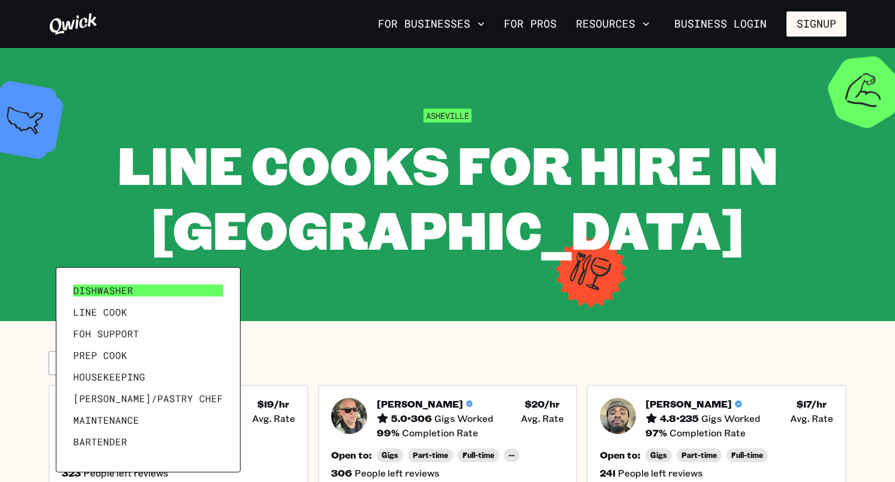
click at [151, 291] on link "Dishwasher" at bounding box center [148, 290] width 160 height 22
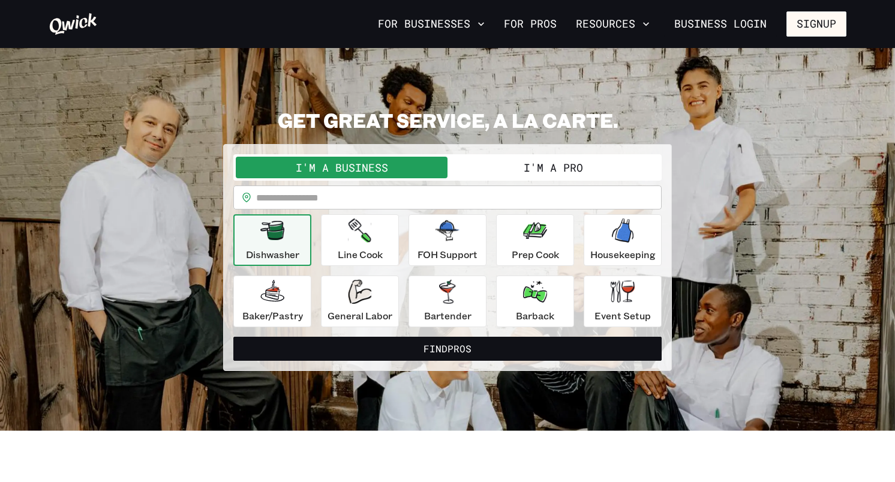
click at [330, 199] on input "text" at bounding box center [458, 197] width 405 height 24
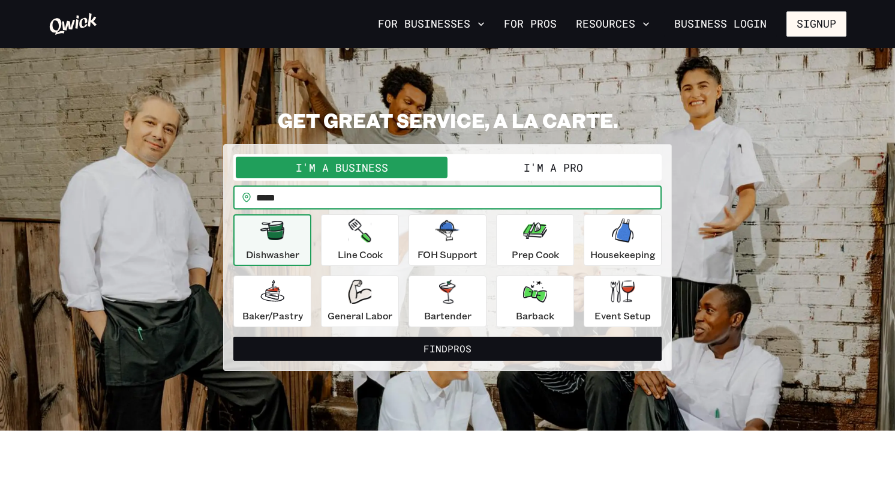
type input "*****"
click at [233, 336] on button "Find Pros" at bounding box center [447, 348] width 428 height 24
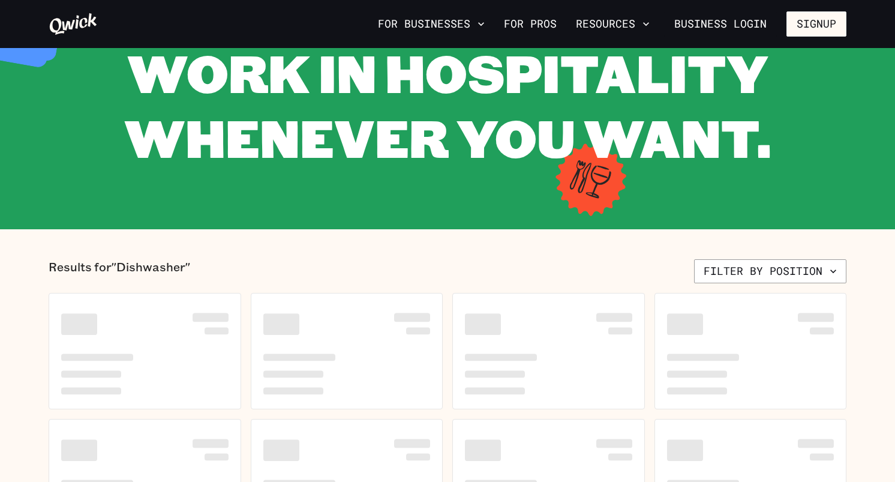
scroll to position [87, 0]
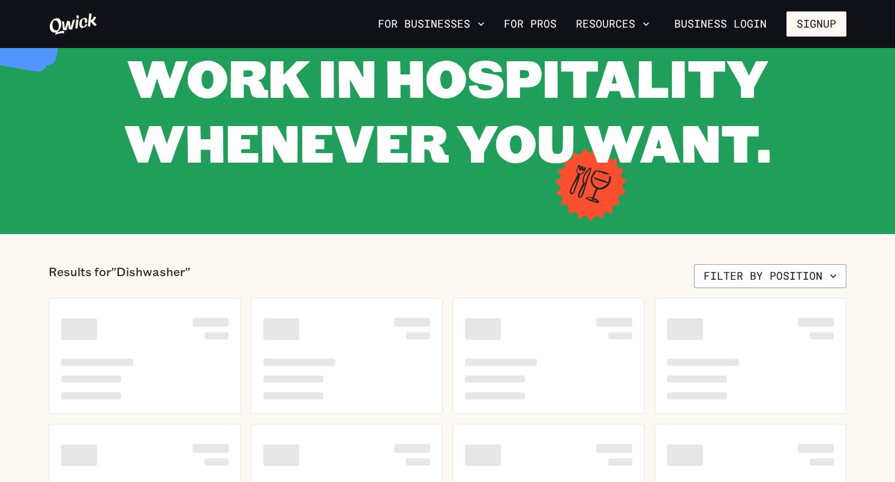
click at [869, 267] on section "Results for "Dishwasher" Filter by position" at bounding box center [447, 465] width 895 height 462
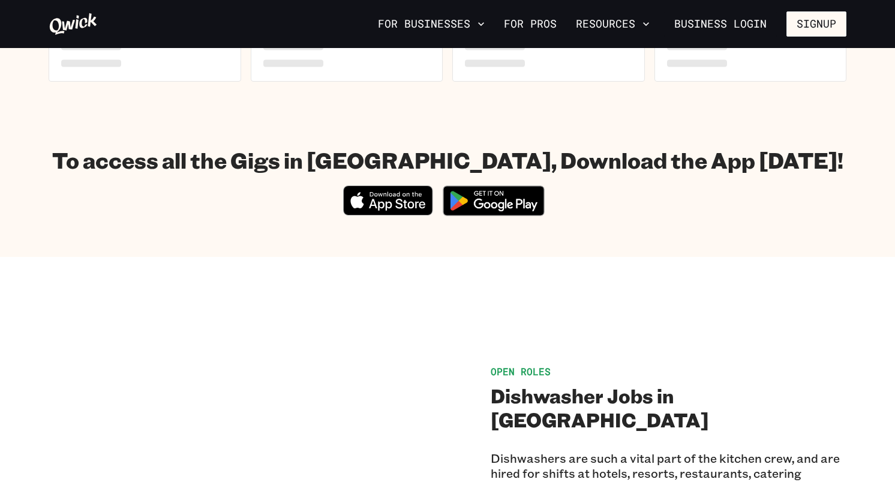
scroll to position [0, 0]
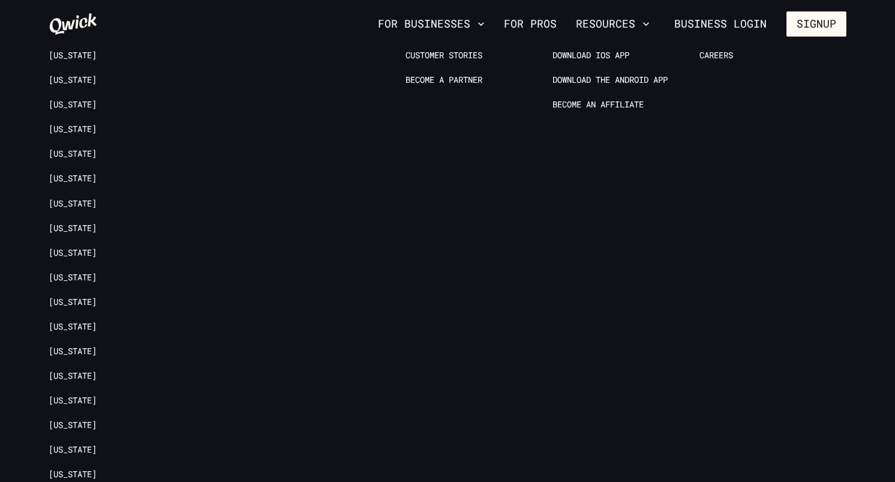
scroll to position [4675, 0]
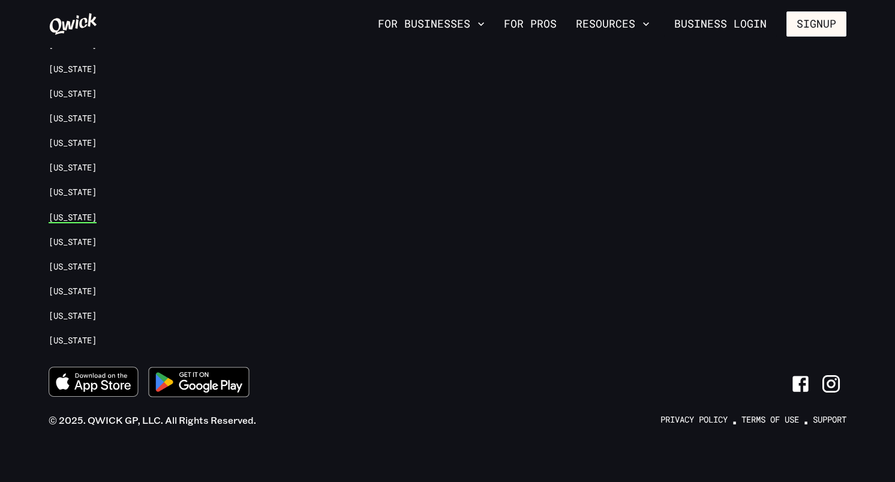
click at [82, 214] on link "[US_STATE]" at bounding box center [73, 217] width 48 height 11
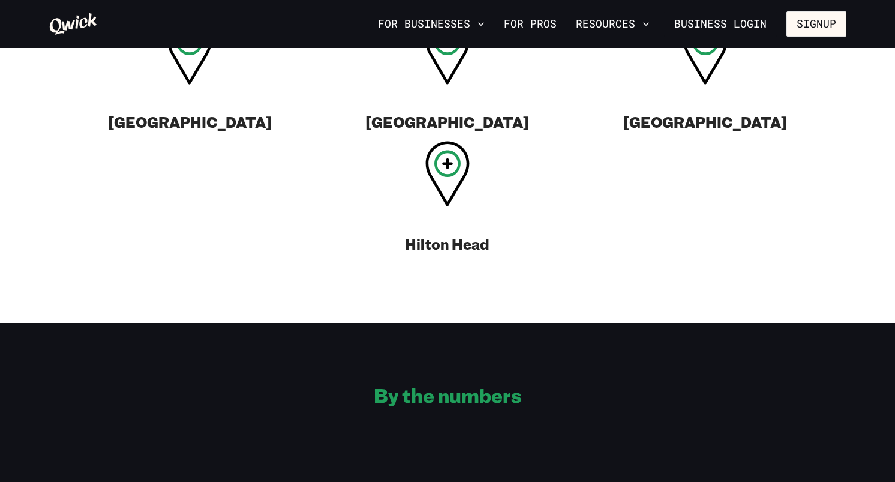
scroll to position [555, 0]
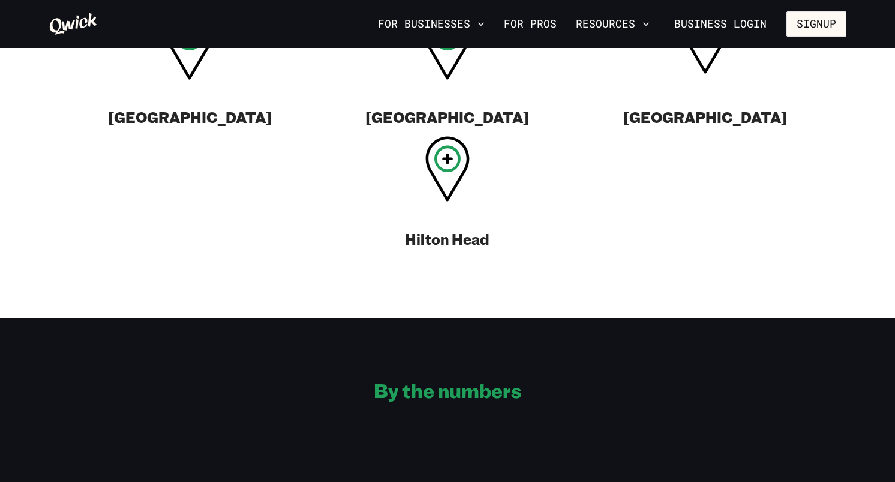
click at [698, 136] on div "Charleston" at bounding box center [705, 75] width 258 height 122
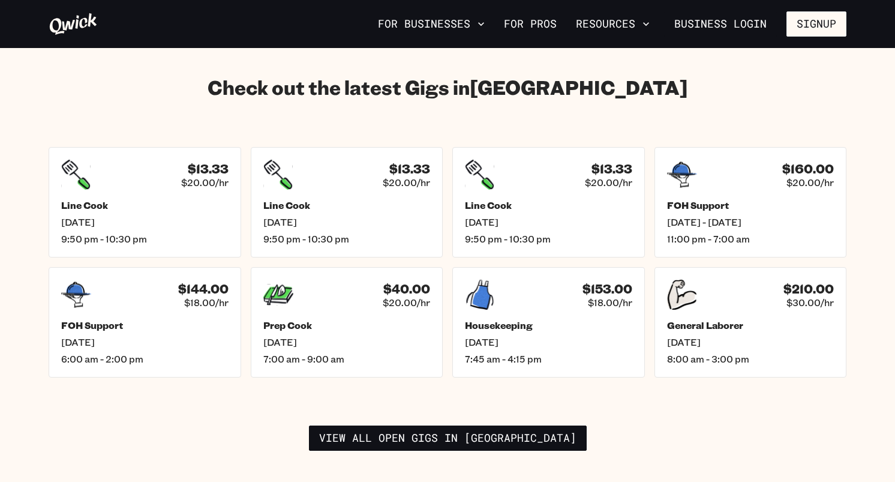
scroll to position [1671, 0]
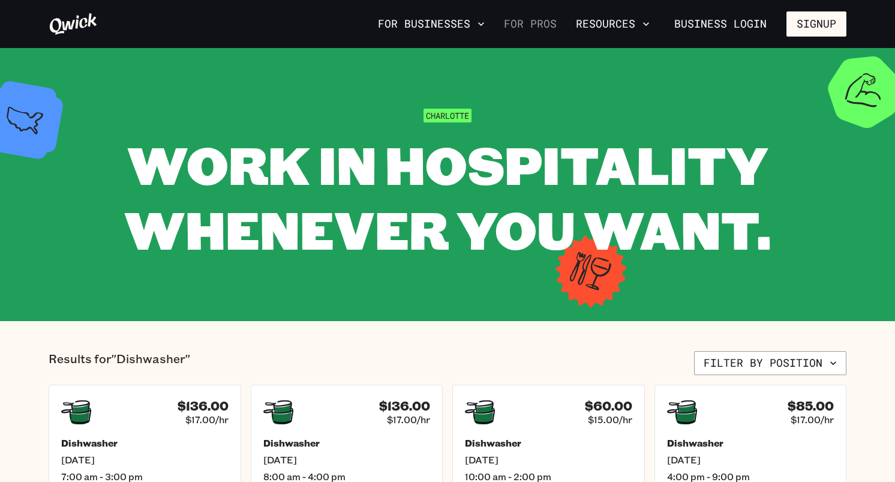
click at [538, 24] on link "For Pros" at bounding box center [530, 24] width 62 height 20
